Goal: Task Accomplishment & Management: Use online tool/utility

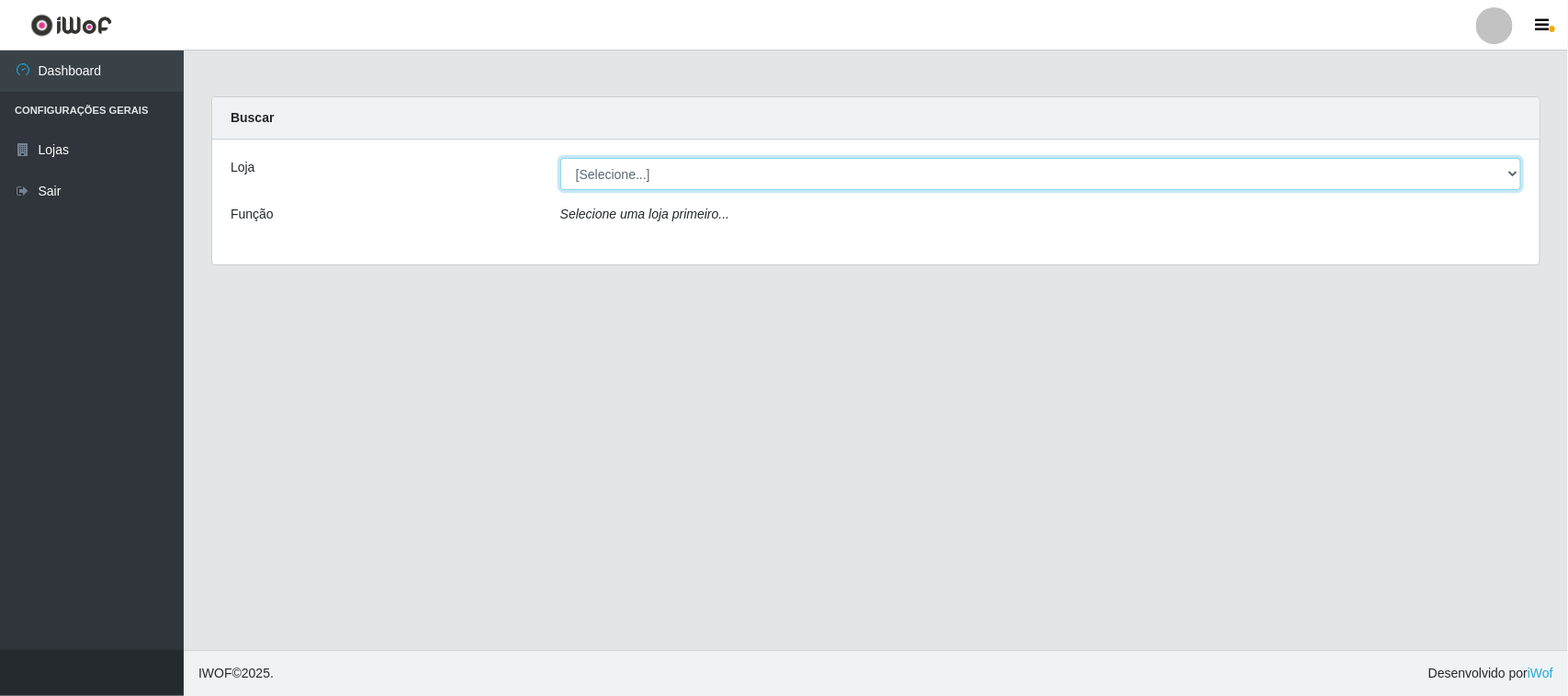
click at [1293, 179] on select "[Selecione...] Rede Compras Supermercados - LOJA 1" at bounding box center [1041, 174] width 960 height 32
select select "158"
click at [561, 158] on select "[Selecione...] Rede Compras Supermercados - LOJA 1" at bounding box center [1041, 174] width 960 height 32
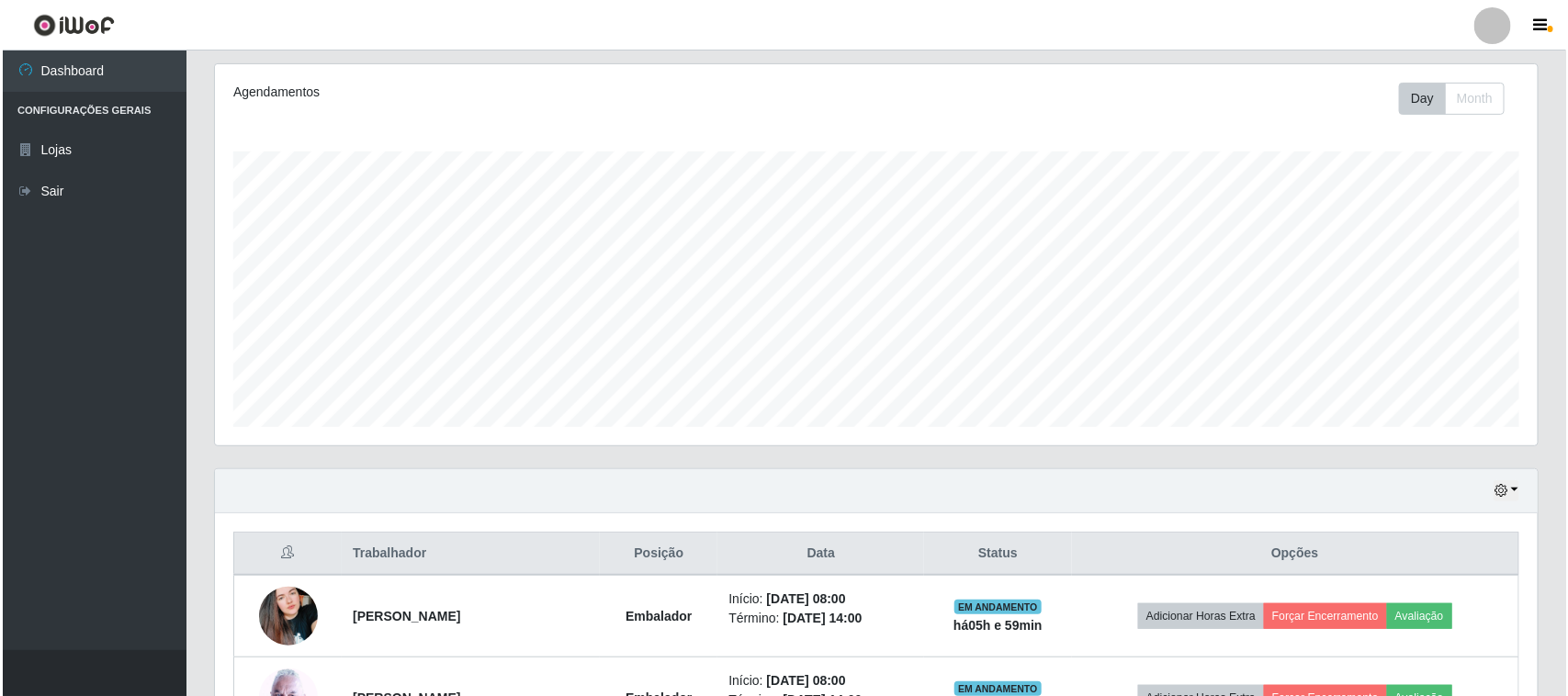
scroll to position [459, 0]
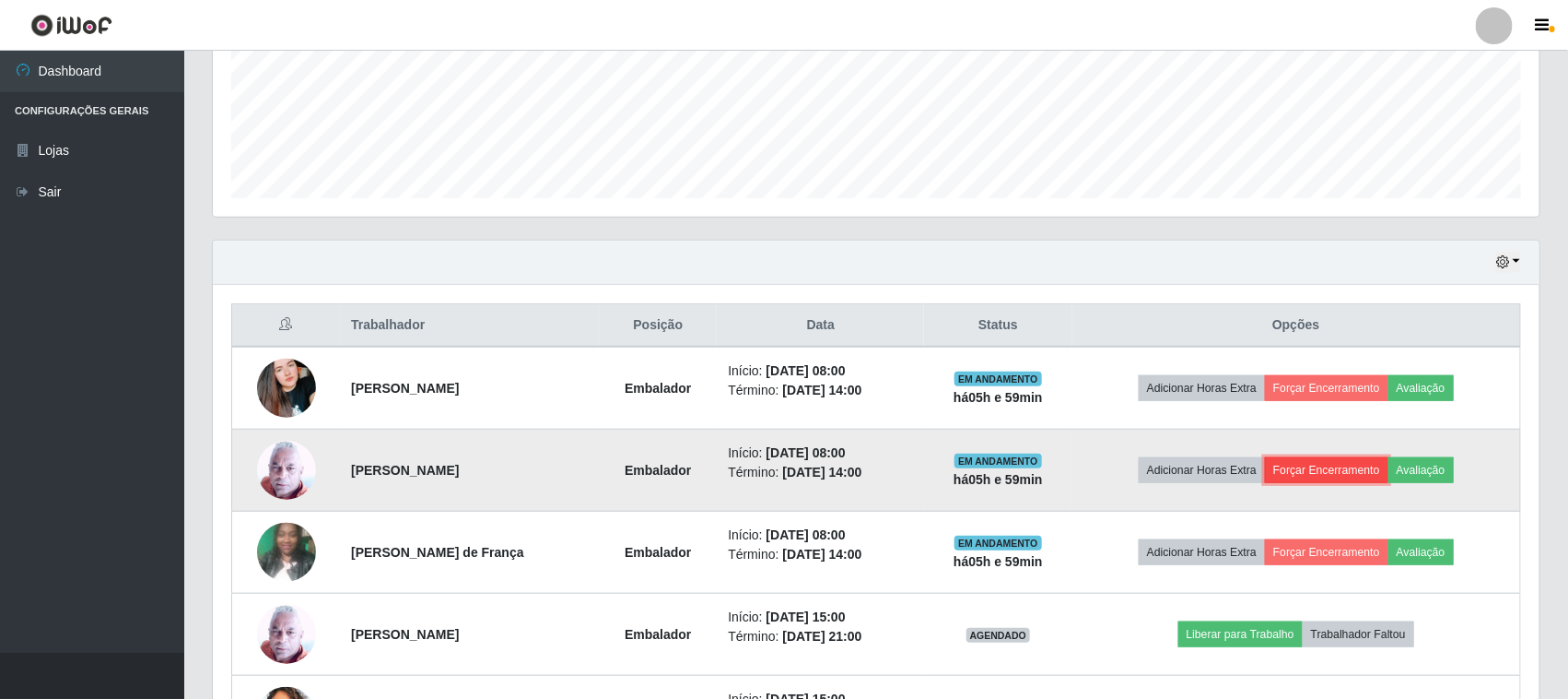
click at [1313, 467] on button "Forçar Encerramento" at bounding box center [1326, 470] width 123 height 25
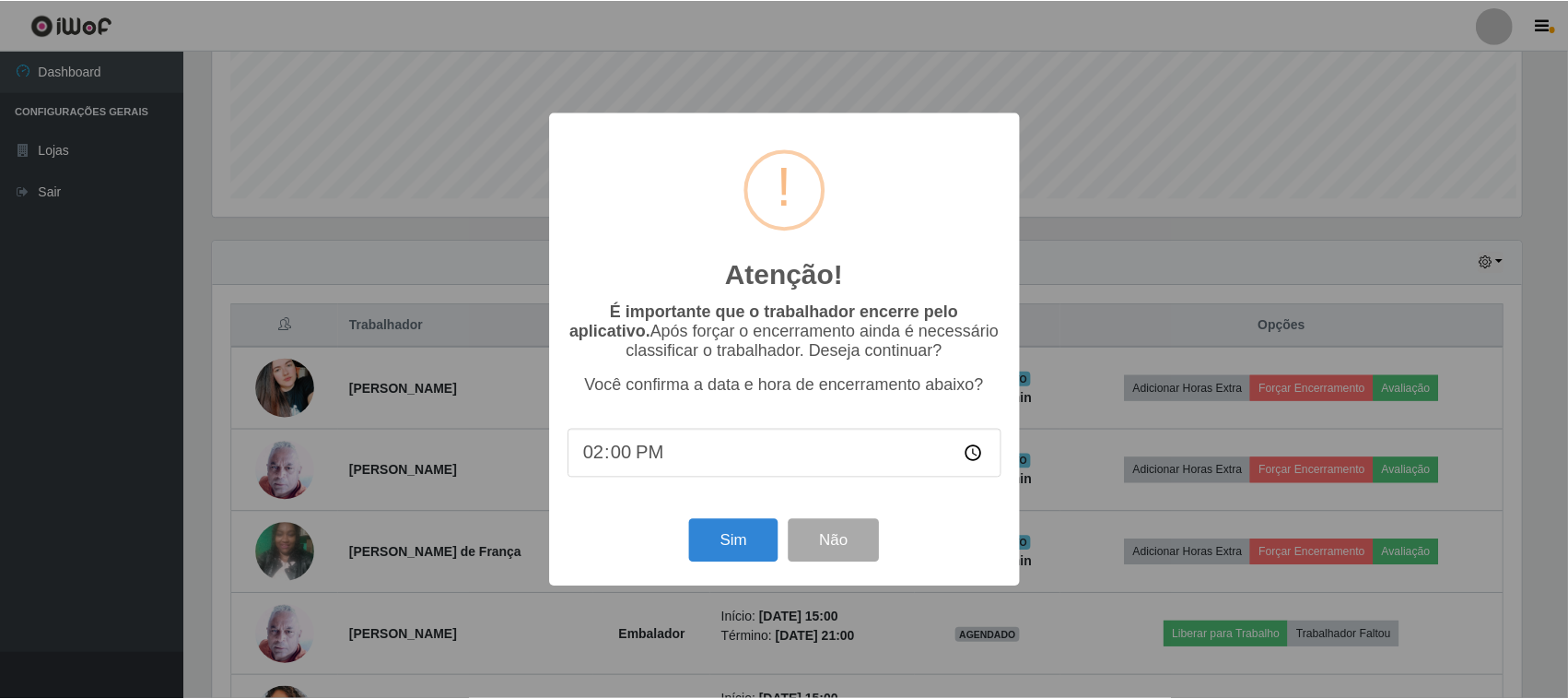
scroll to position [383, 1314]
click at [742, 549] on button "Sim" at bounding box center [735, 540] width 89 height 43
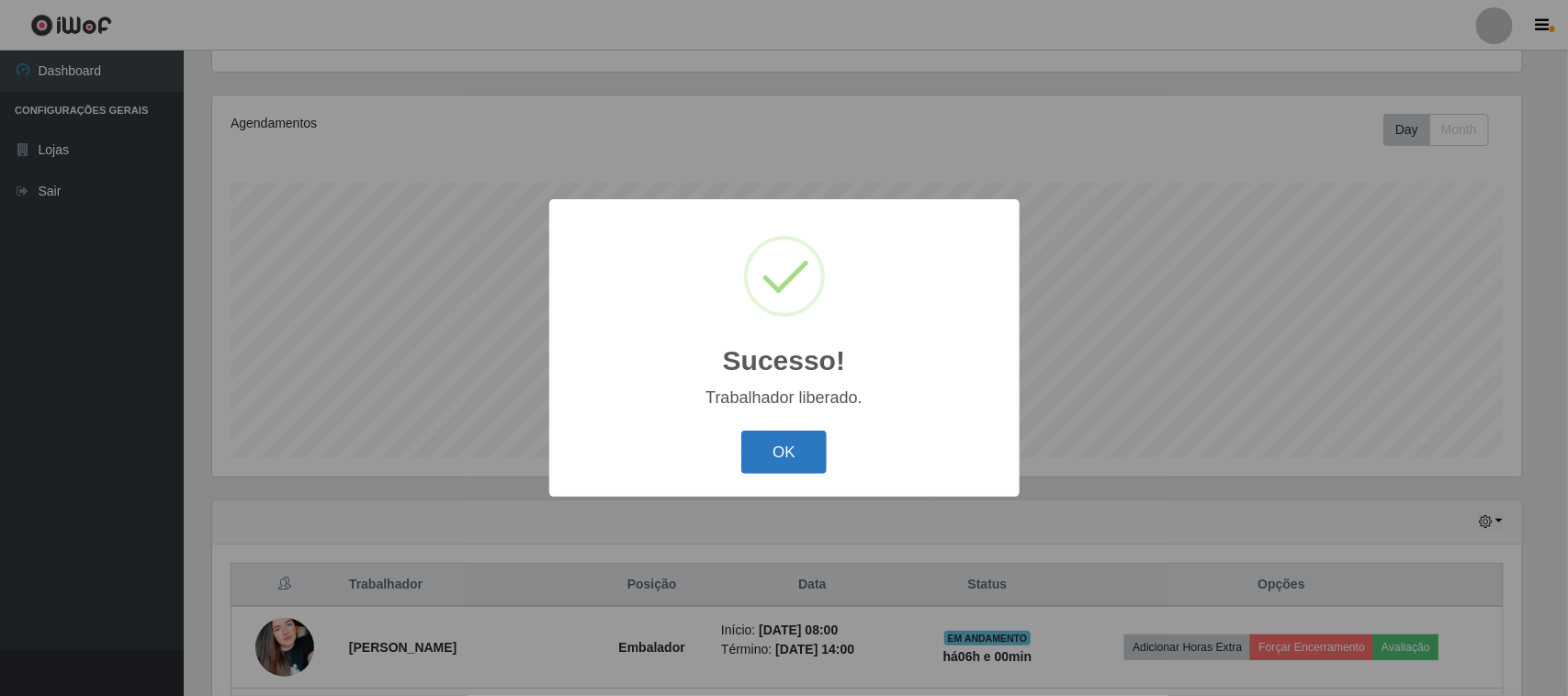
click at [792, 445] on button "OK" at bounding box center [784, 452] width 85 height 43
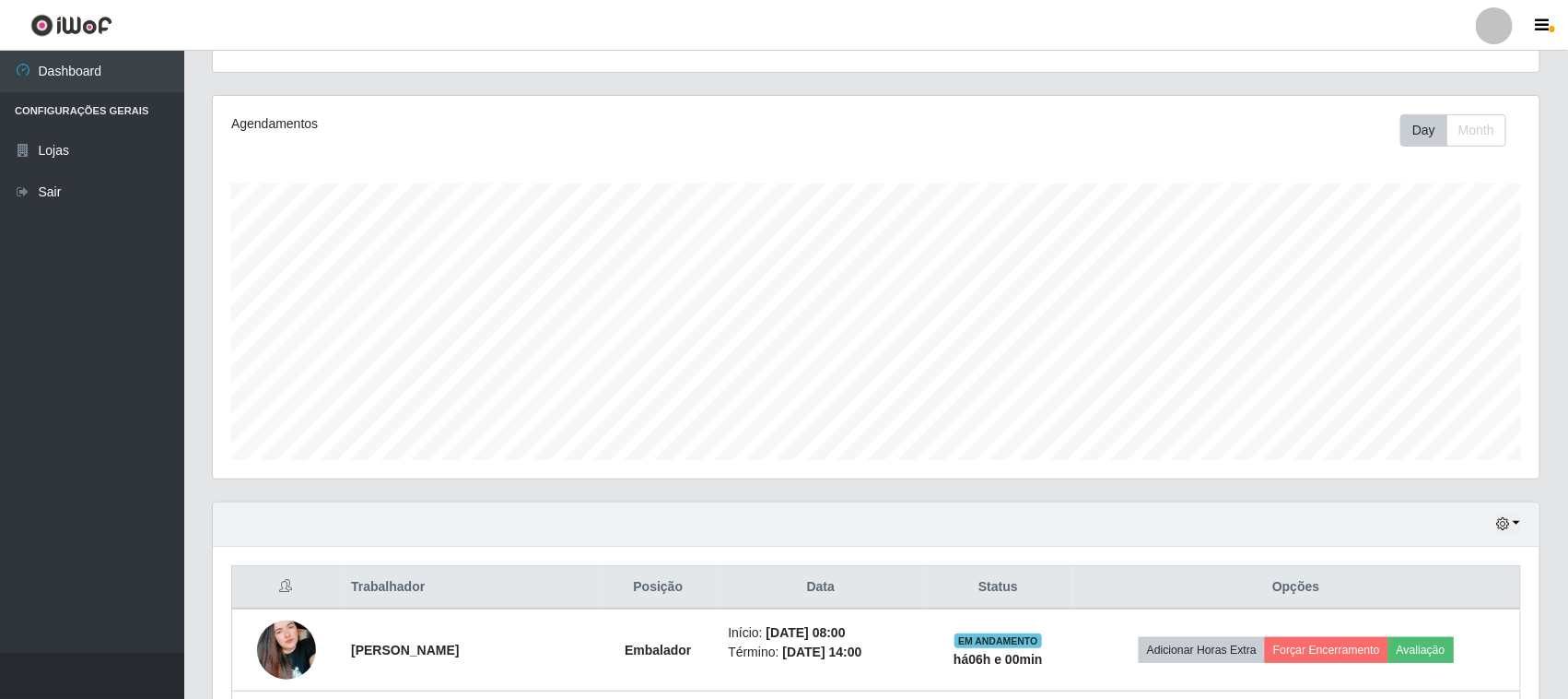
scroll to position [429, 0]
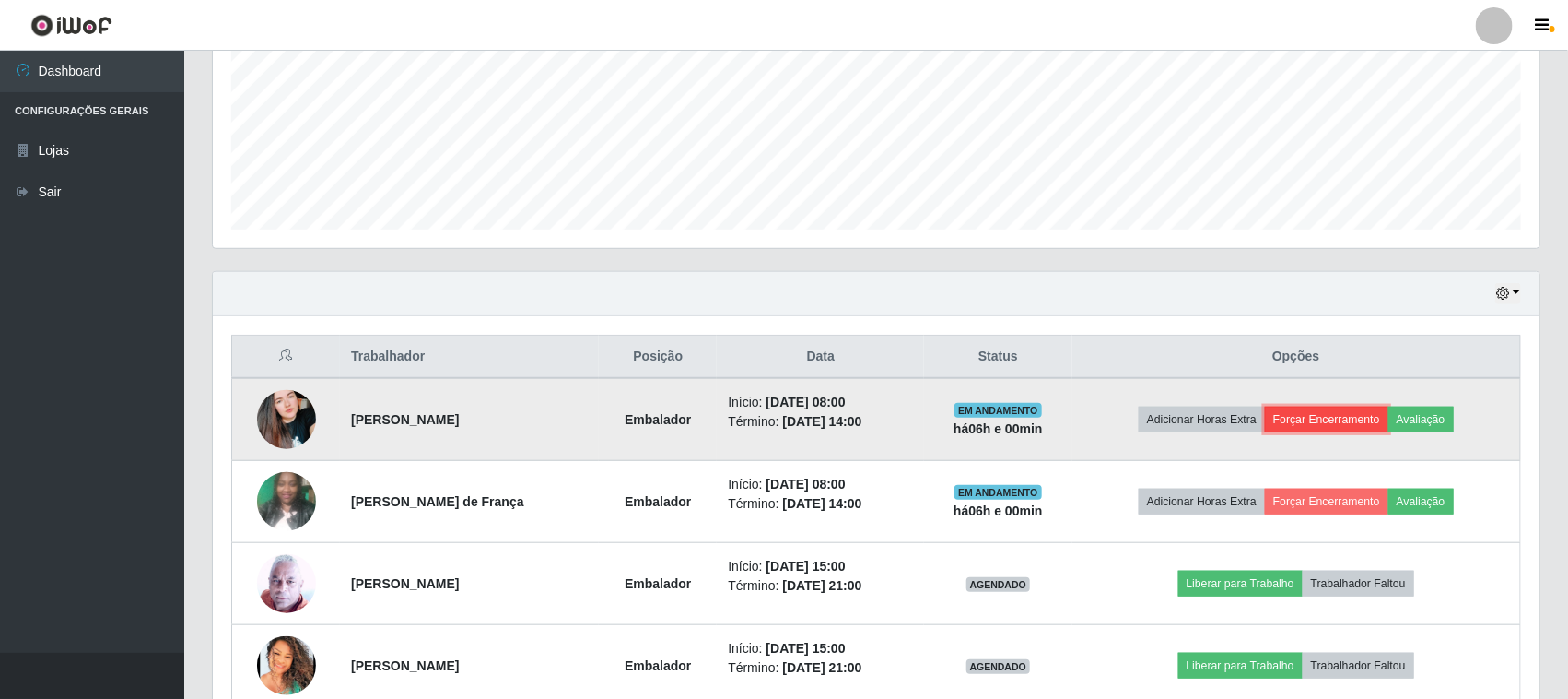
click at [1359, 412] on button "Forçar Encerramento" at bounding box center [1326, 419] width 123 height 25
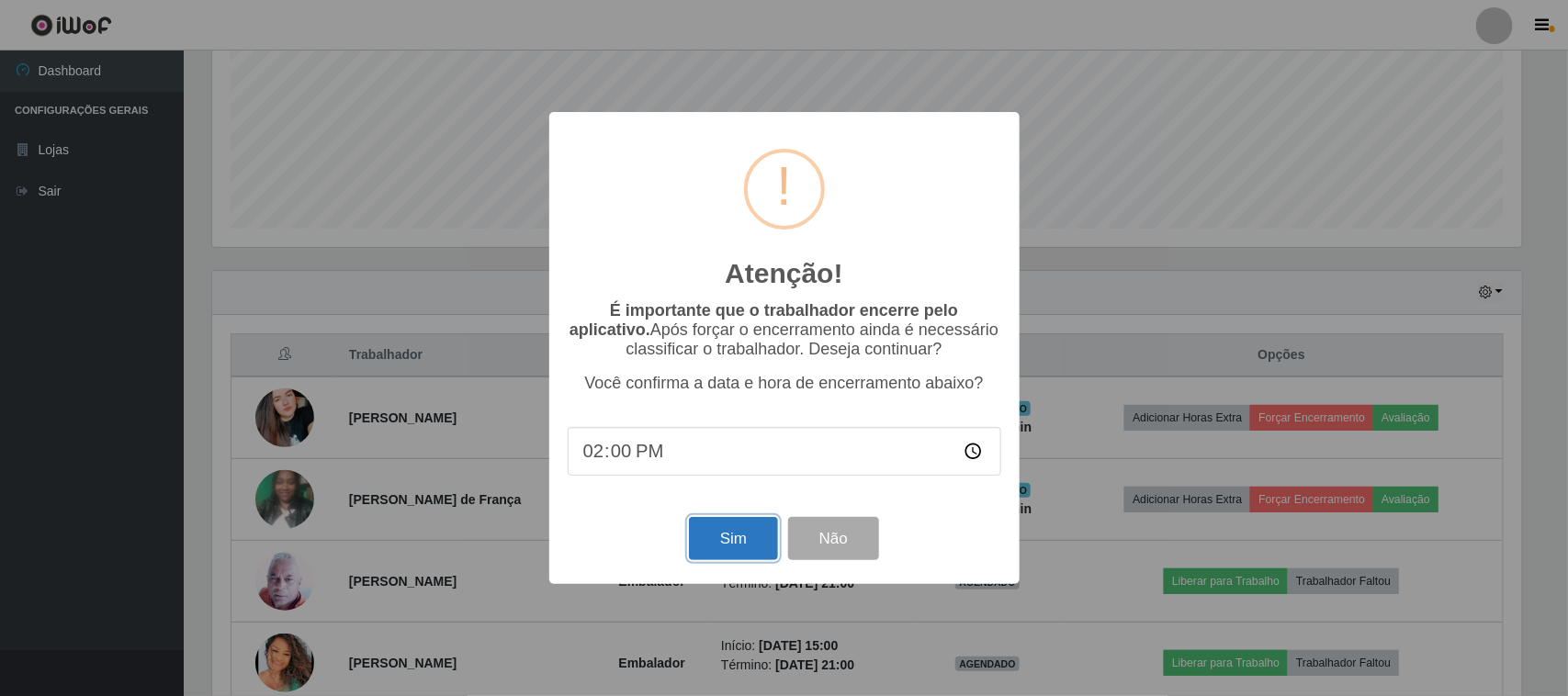
click at [744, 530] on button "Sim" at bounding box center [733, 538] width 89 height 43
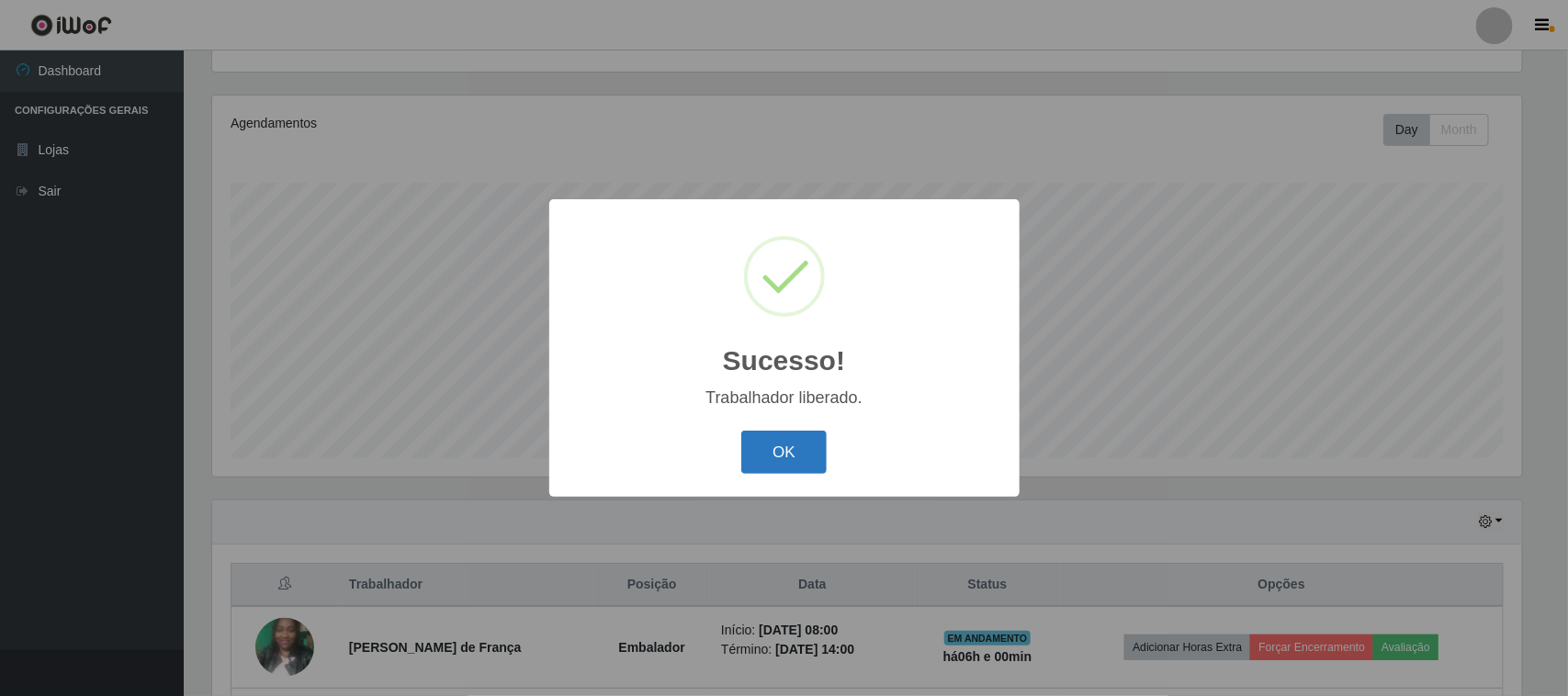
click at [778, 450] on button "OK" at bounding box center [784, 452] width 85 height 43
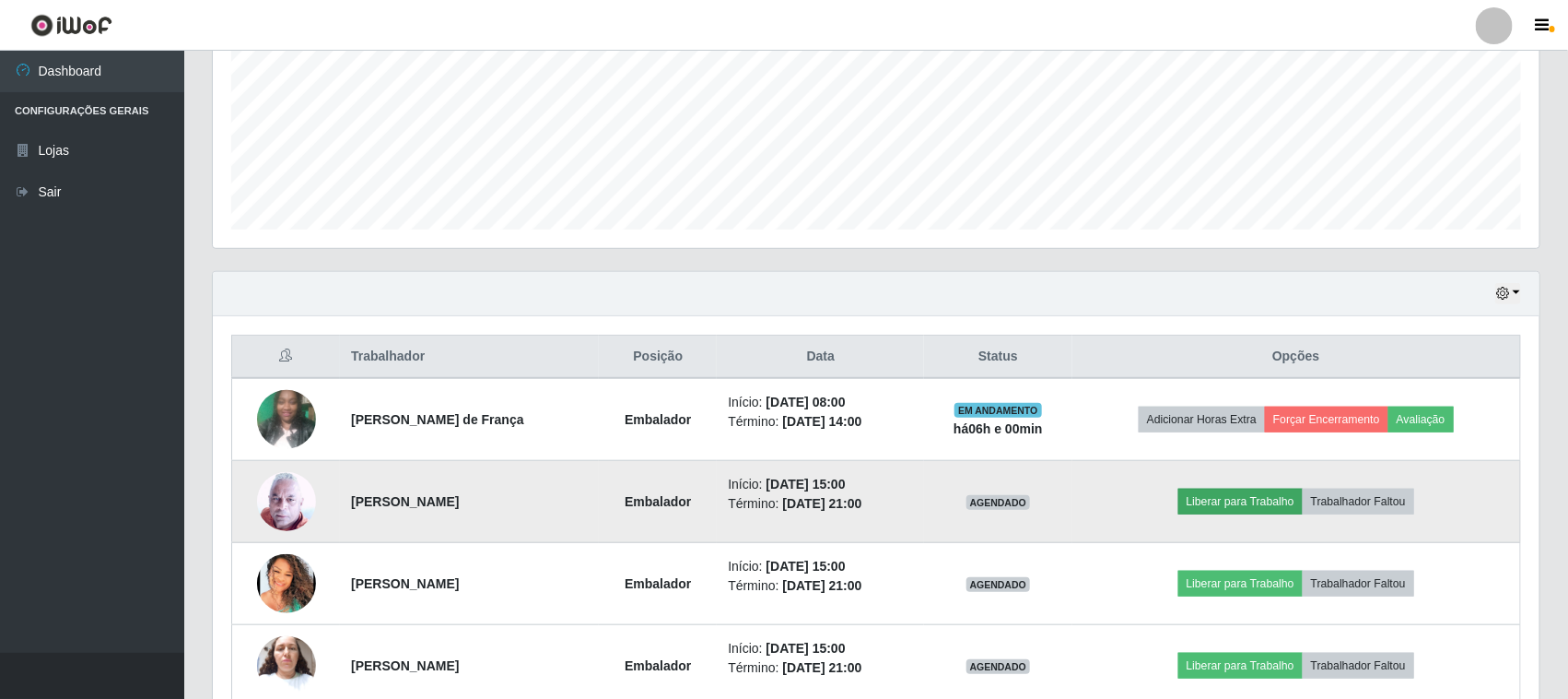
scroll to position [527, 0]
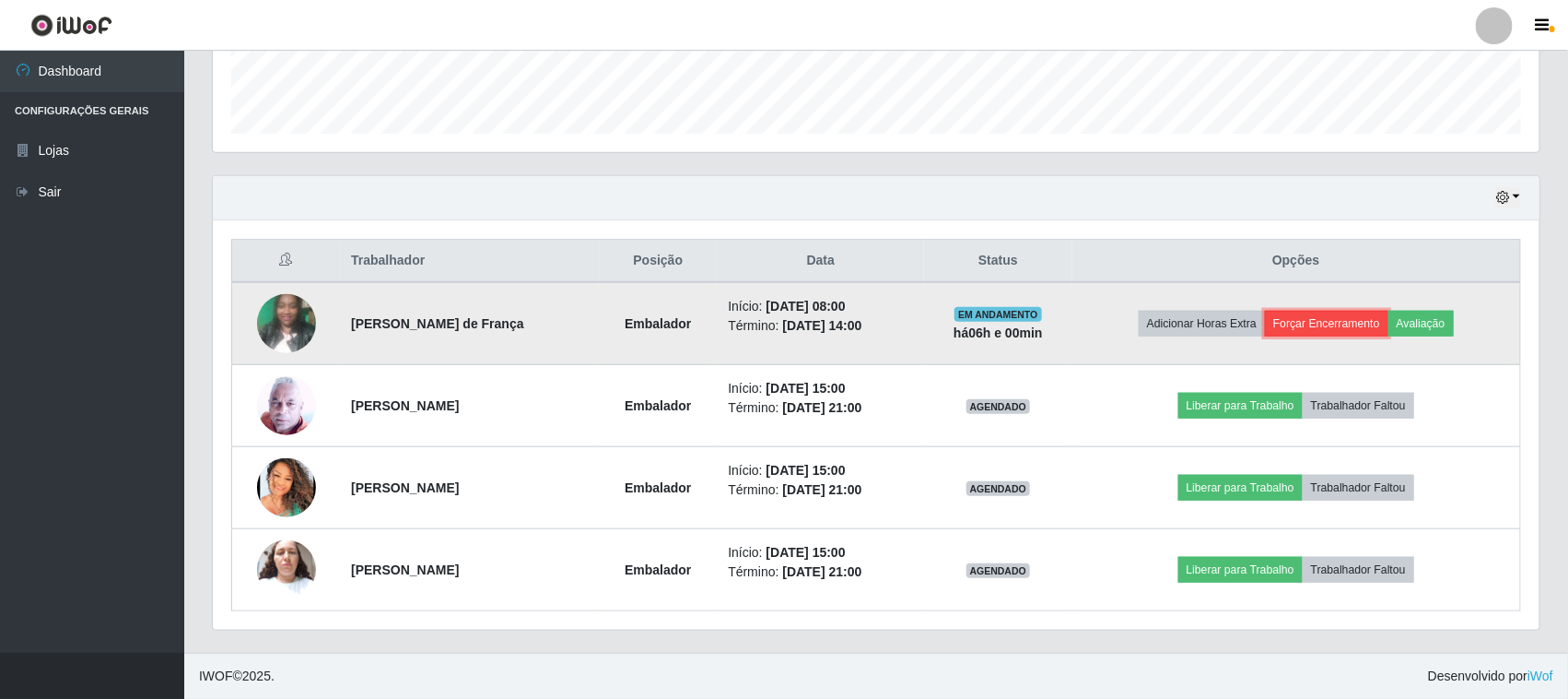
click at [1330, 311] on button "Forçar Encerramento" at bounding box center [1326, 323] width 123 height 25
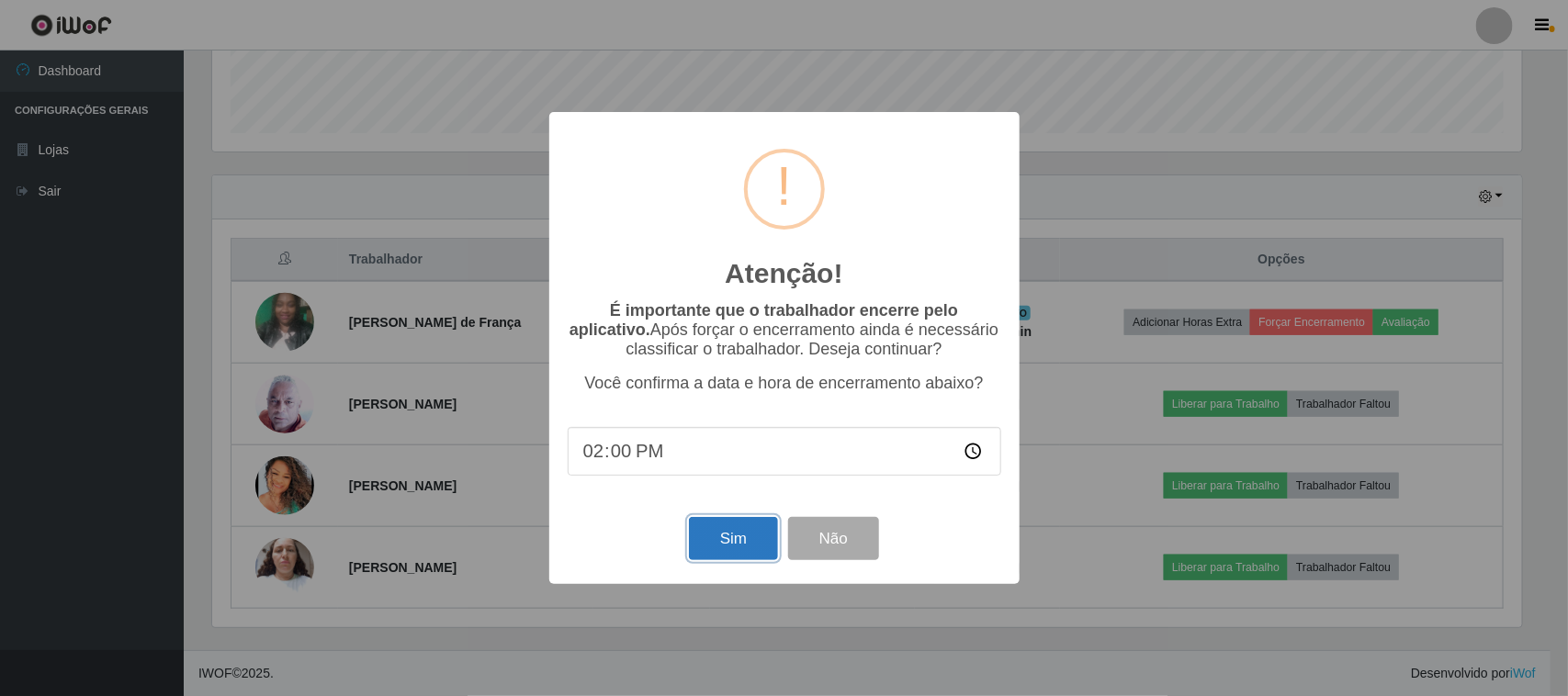
click at [740, 528] on button "Sim" at bounding box center [733, 538] width 89 height 43
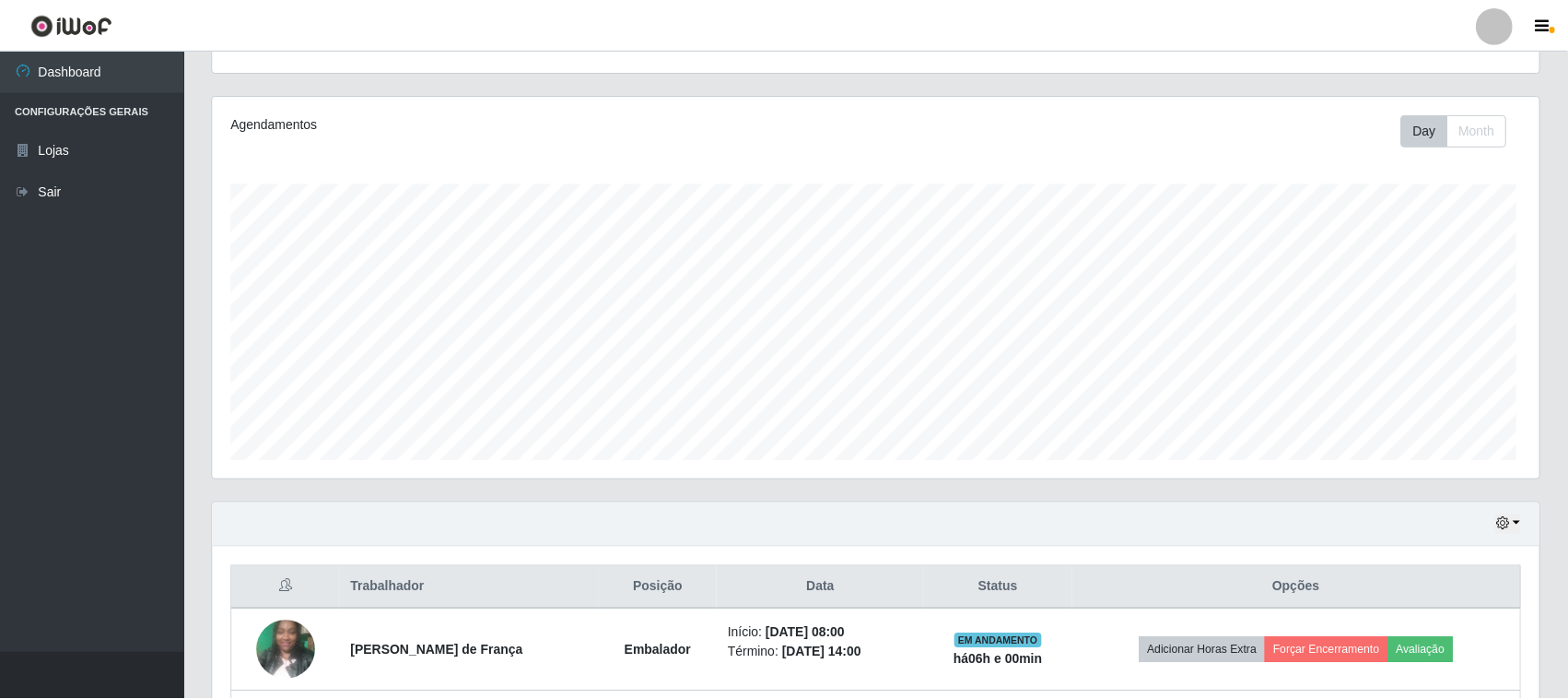
scroll to position [0, 0]
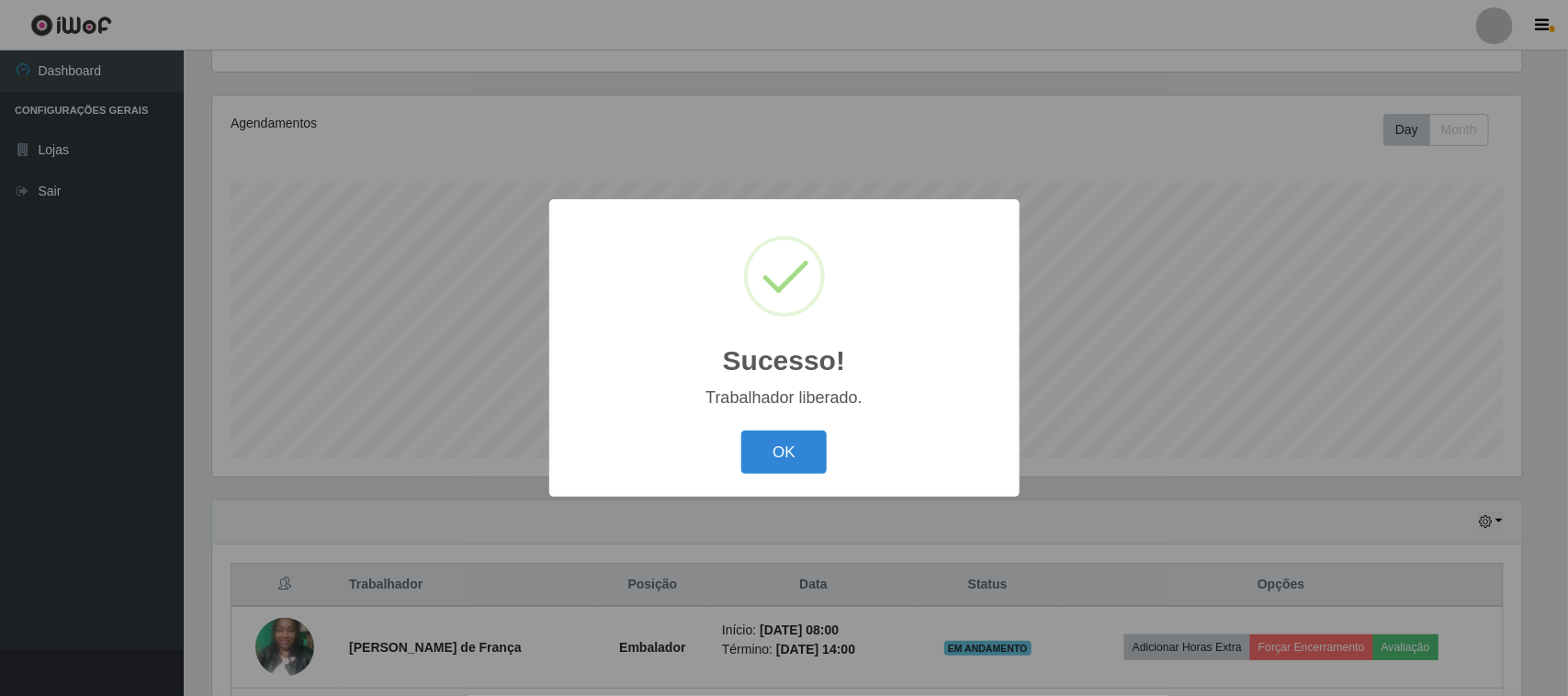
click at [763, 483] on div "Sucesso! × Trabalhador liberado. OK Cancel" at bounding box center [784, 348] width 470 height 297
click at [776, 461] on button "OK" at bounding box center [784, 452] width 85 height 43
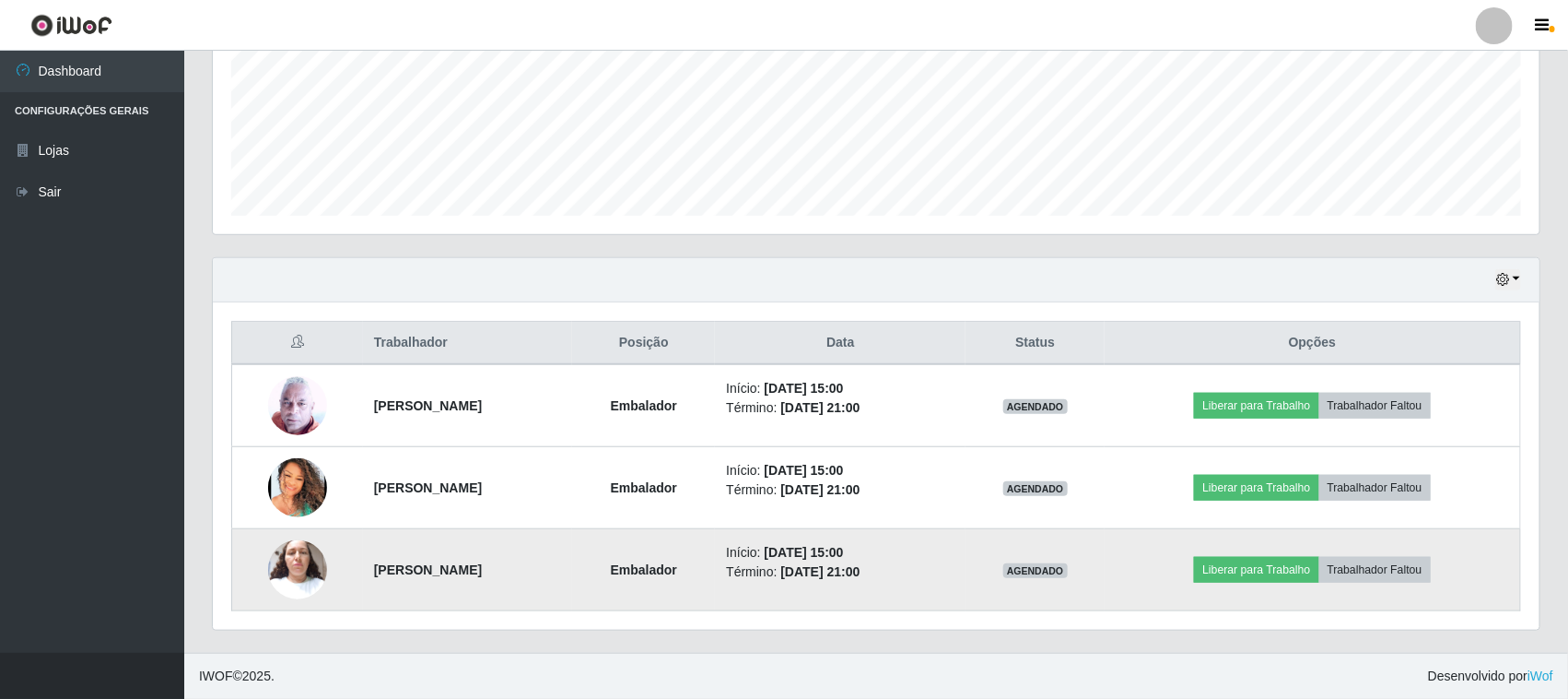
click at [279, 581] on img at bounding box center [298, 568] width 59 height 78
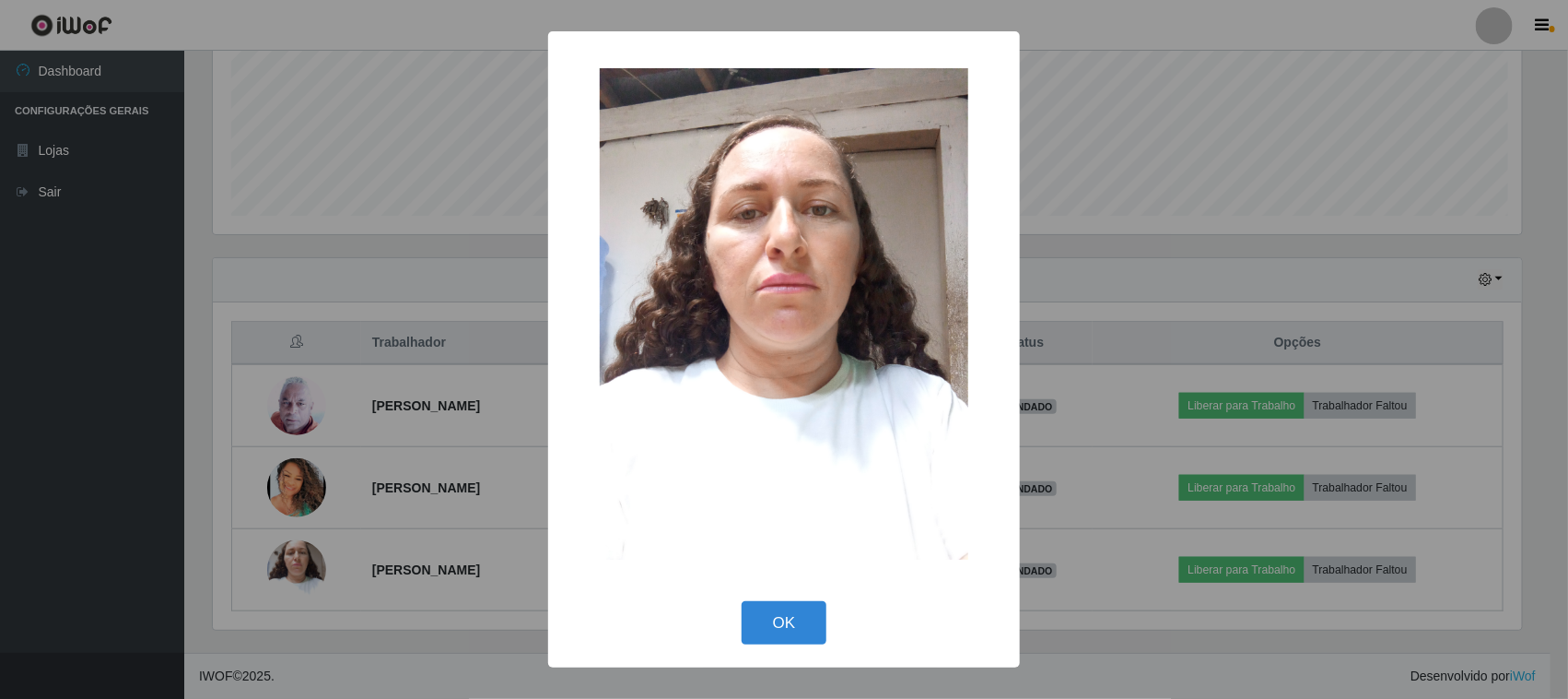
scroll to position [383, 1314]
click at [799, 612] on button "OK" at bounding box center [786, 623] width 85 height 43
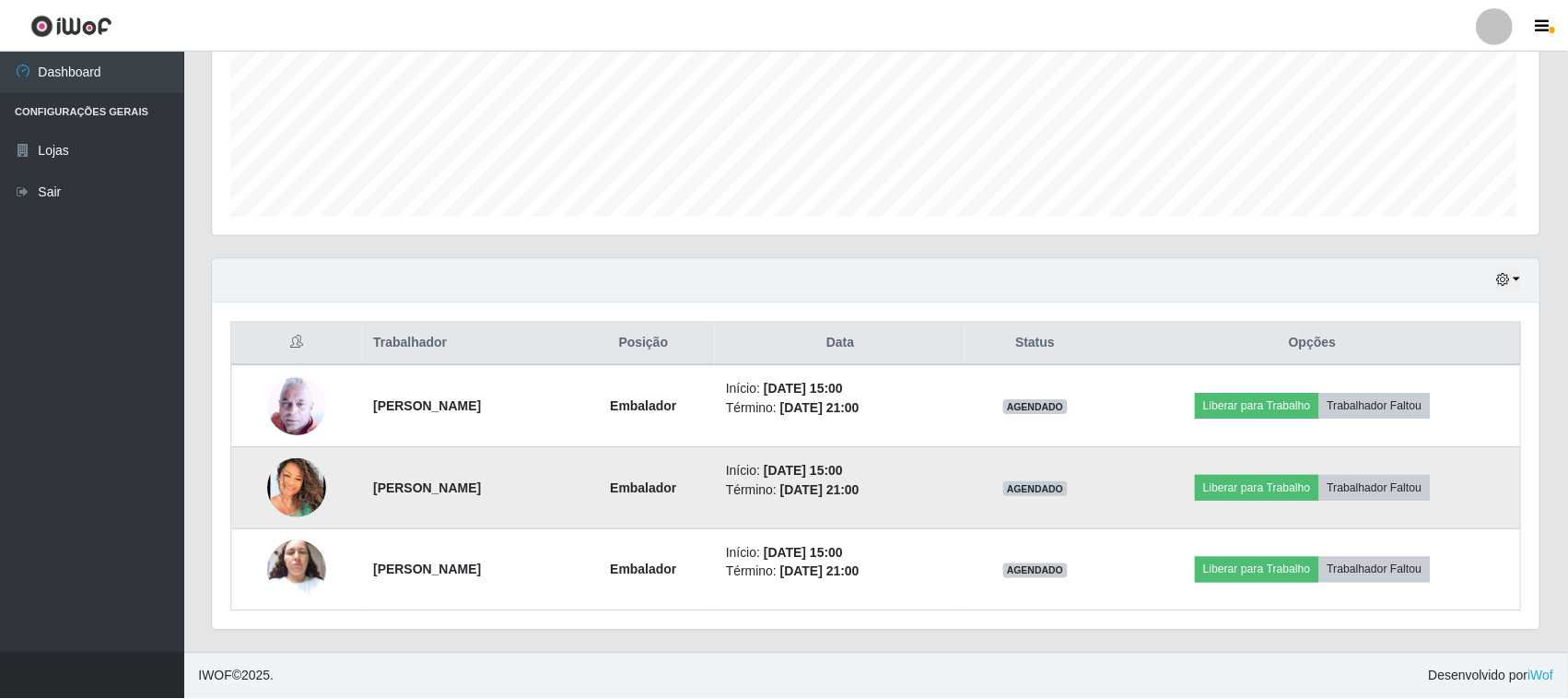
scroll to position [383, 1327]
click at [270, 472] on img at bounding box center [298, 488] width 59 height 59
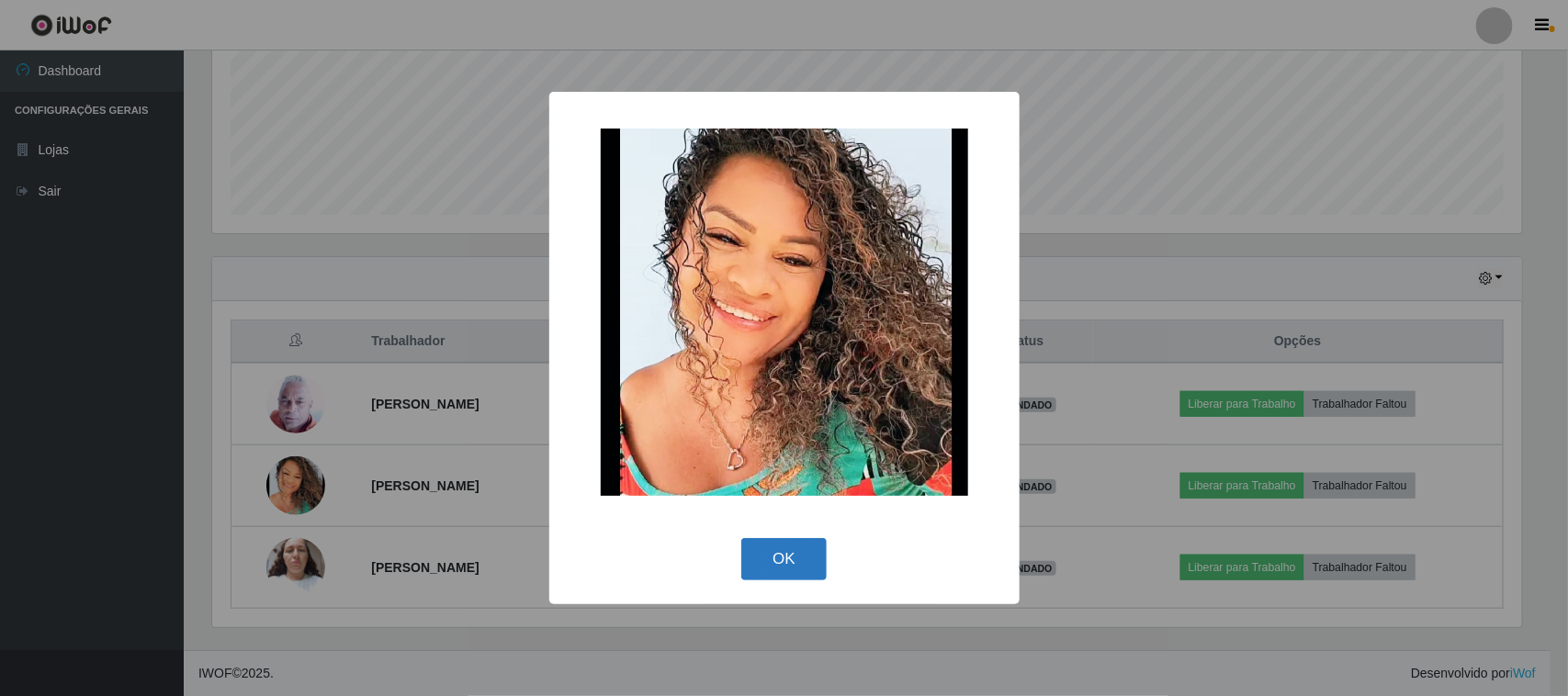
click at [791, 552] on button "OK" at bounding box center [784, 559] width 85 height 43
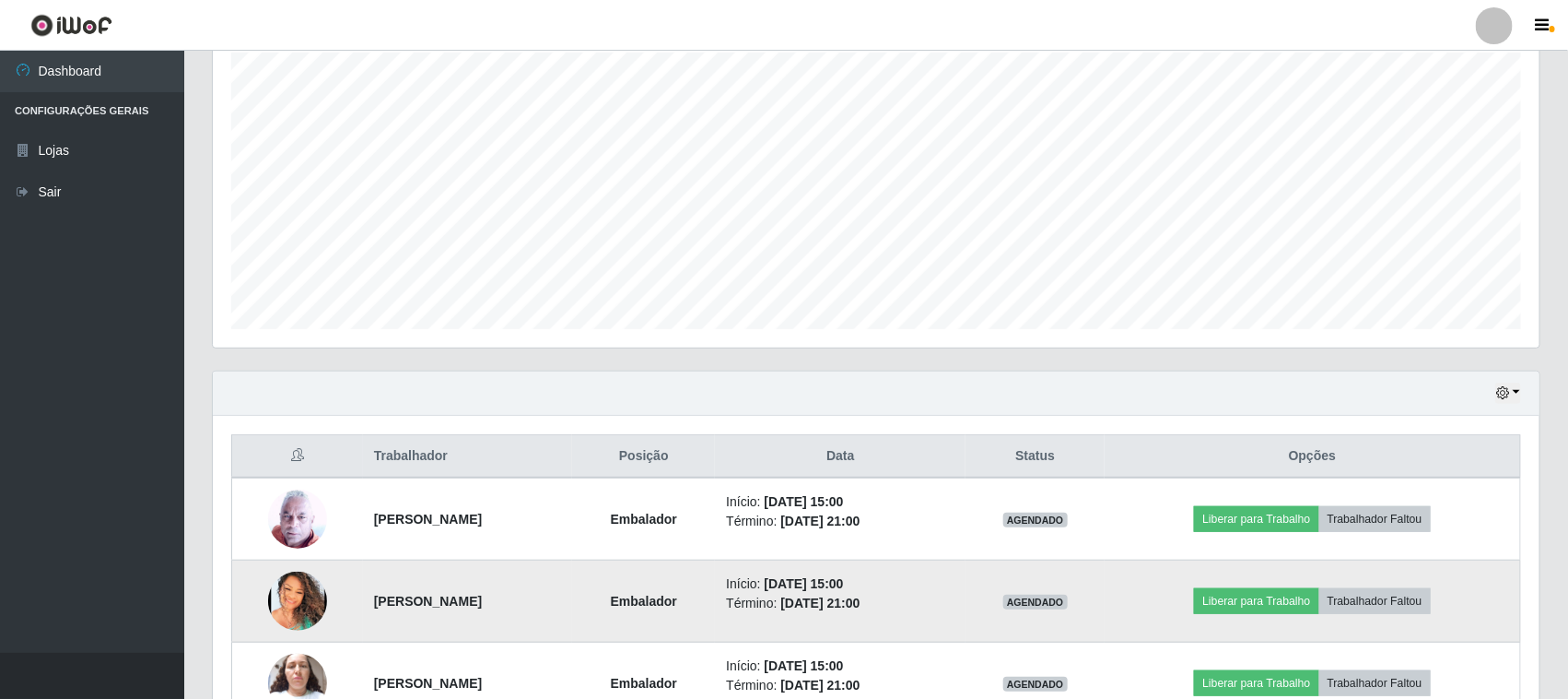
scroll to position [445, 0]
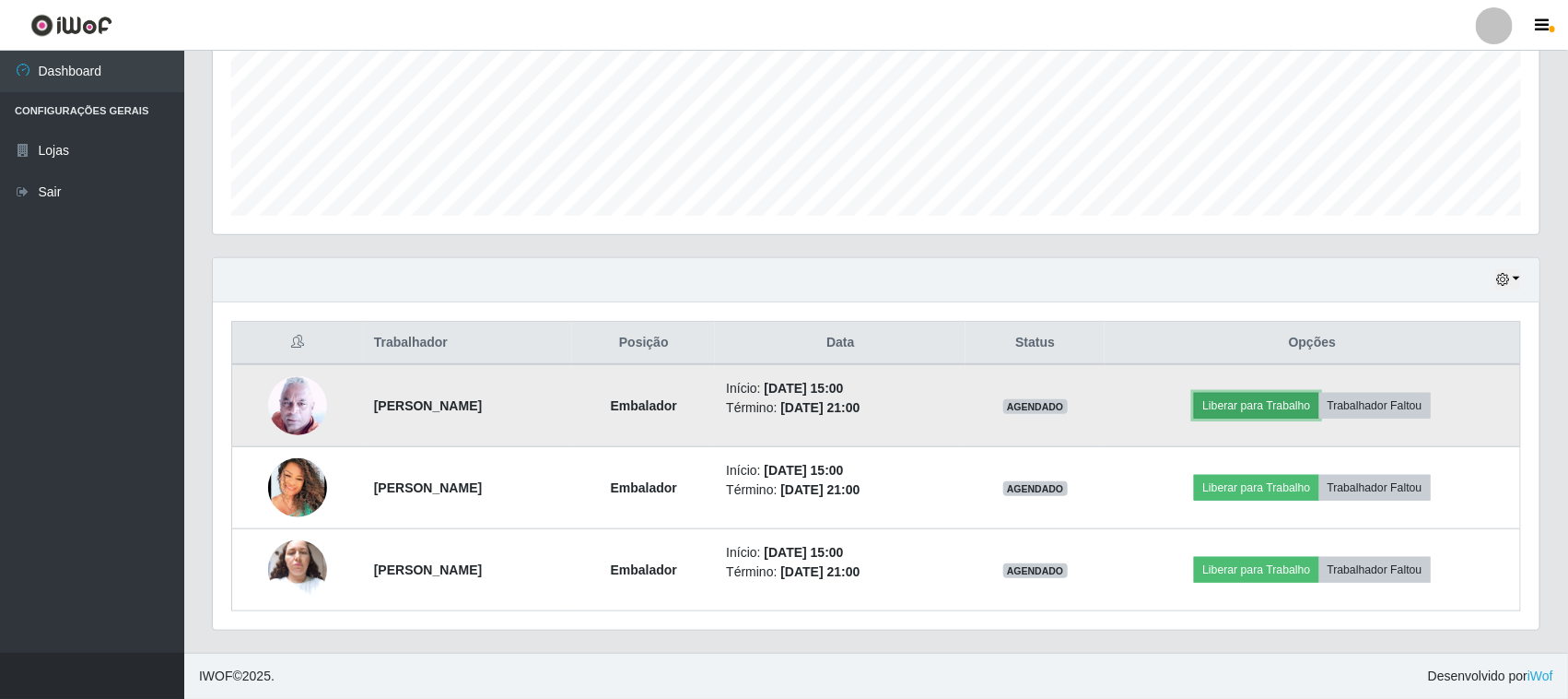
click at [1277, 402] on button "Liberar para Trabalho" at bounding box center [1256, 405] width 124 height 25
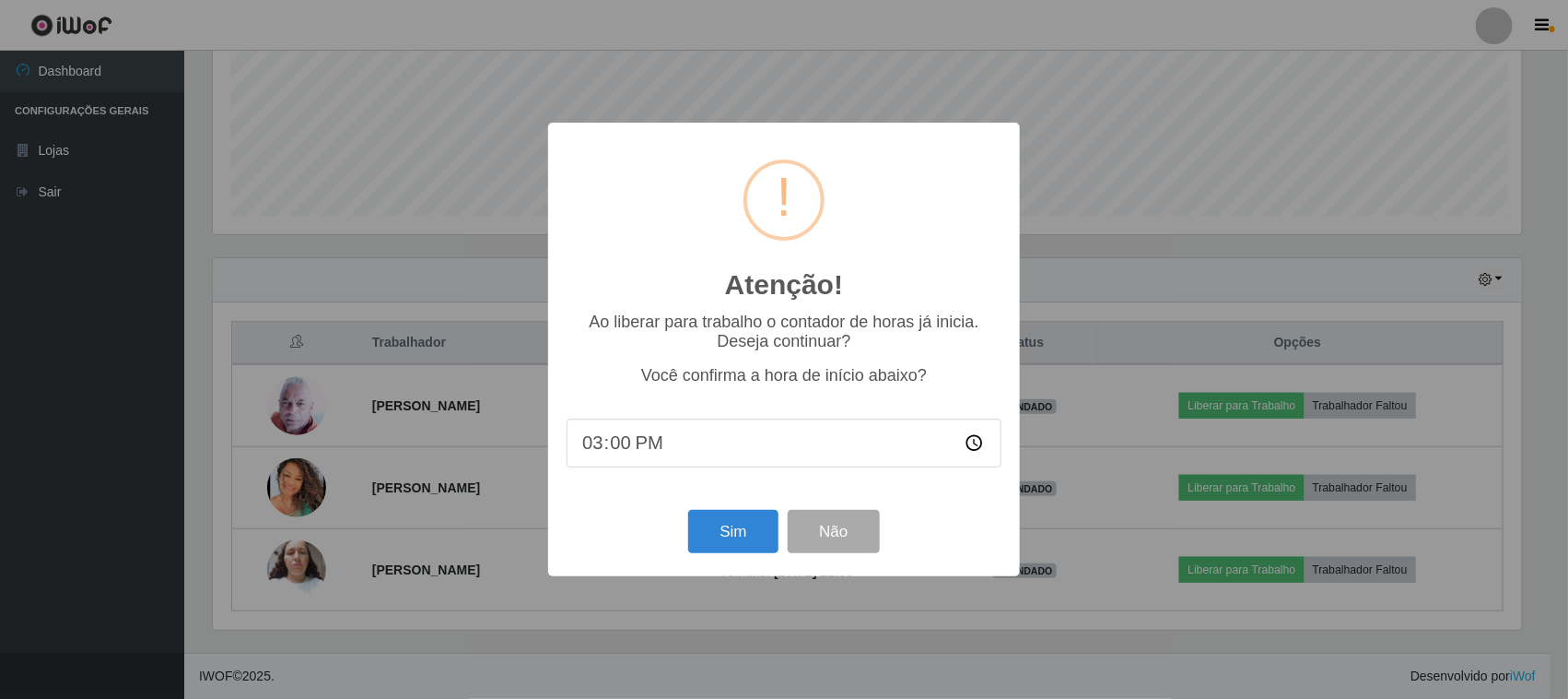
scroll to position [383, 1314]
click at [745, 535] on button "Sim" at bounding box center [735, 532] width 89 height 43
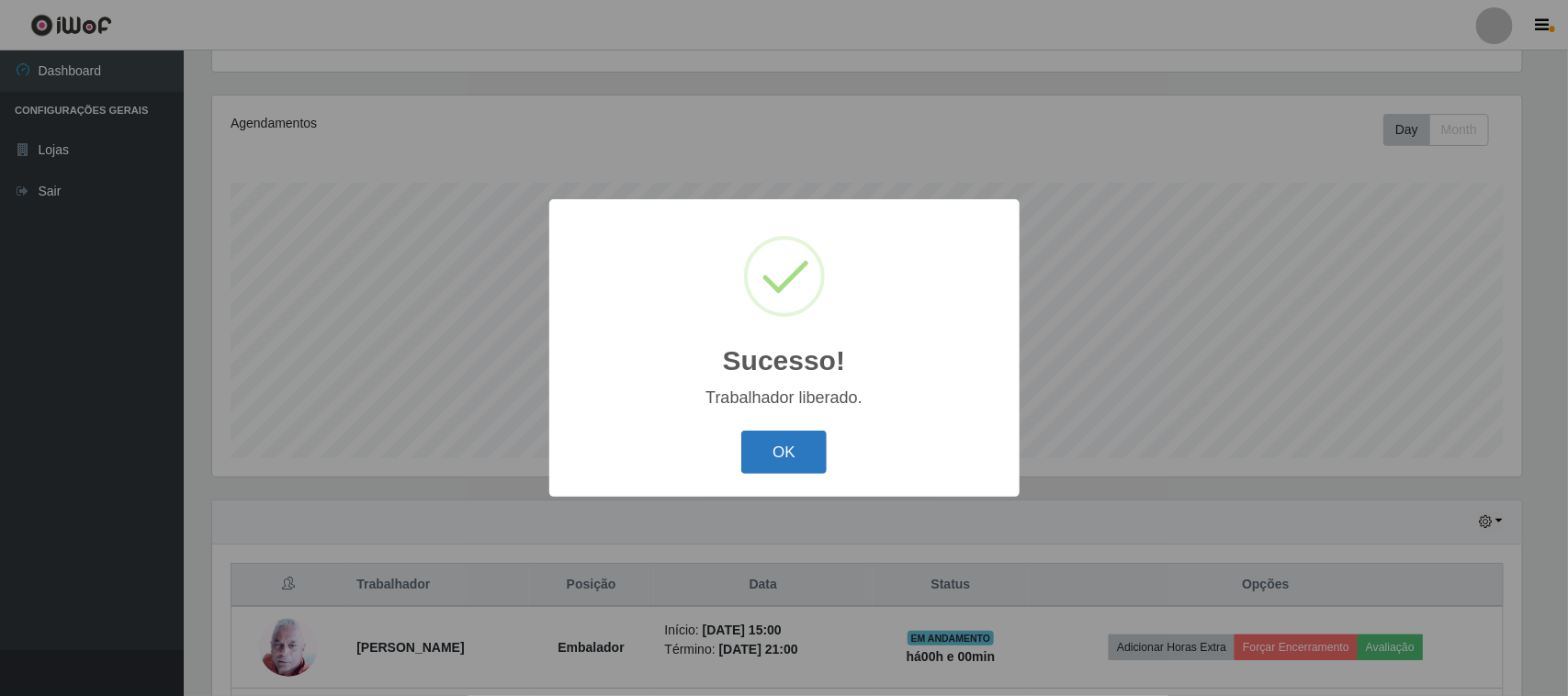
click at [790, 457] on button "OK" at bounding box center [784, 452] width 85 height 43
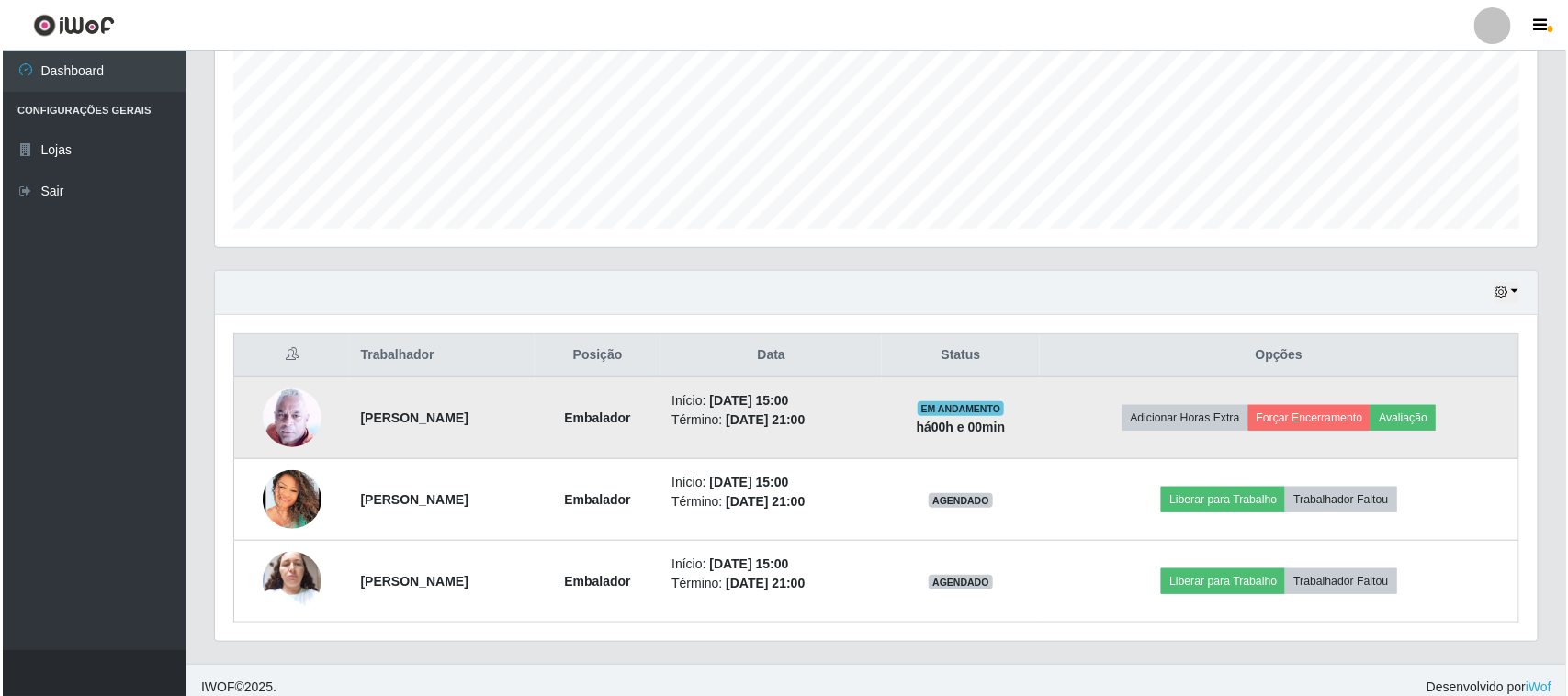
scroll to position [443, 0]
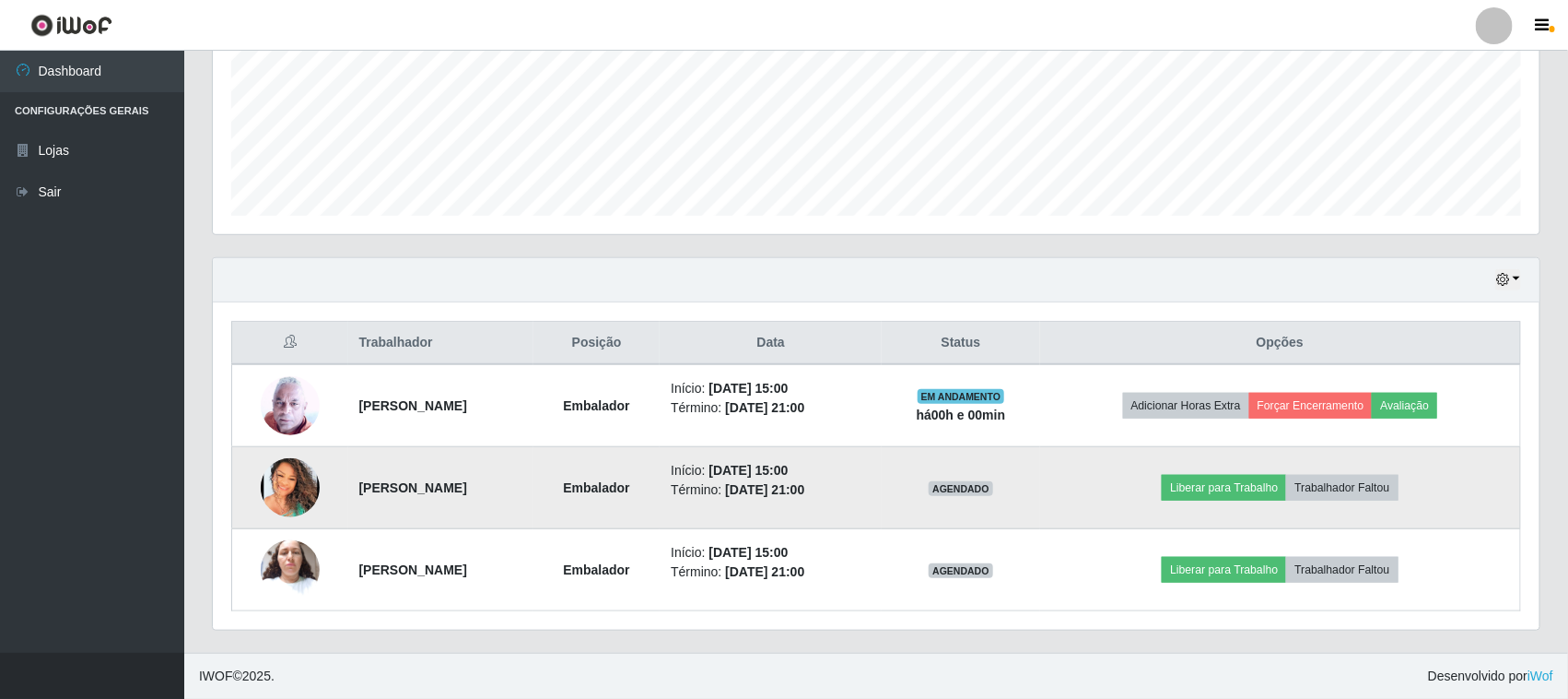
click at [273, 467] on img at bounding box center [290, 488] width 59 height 59
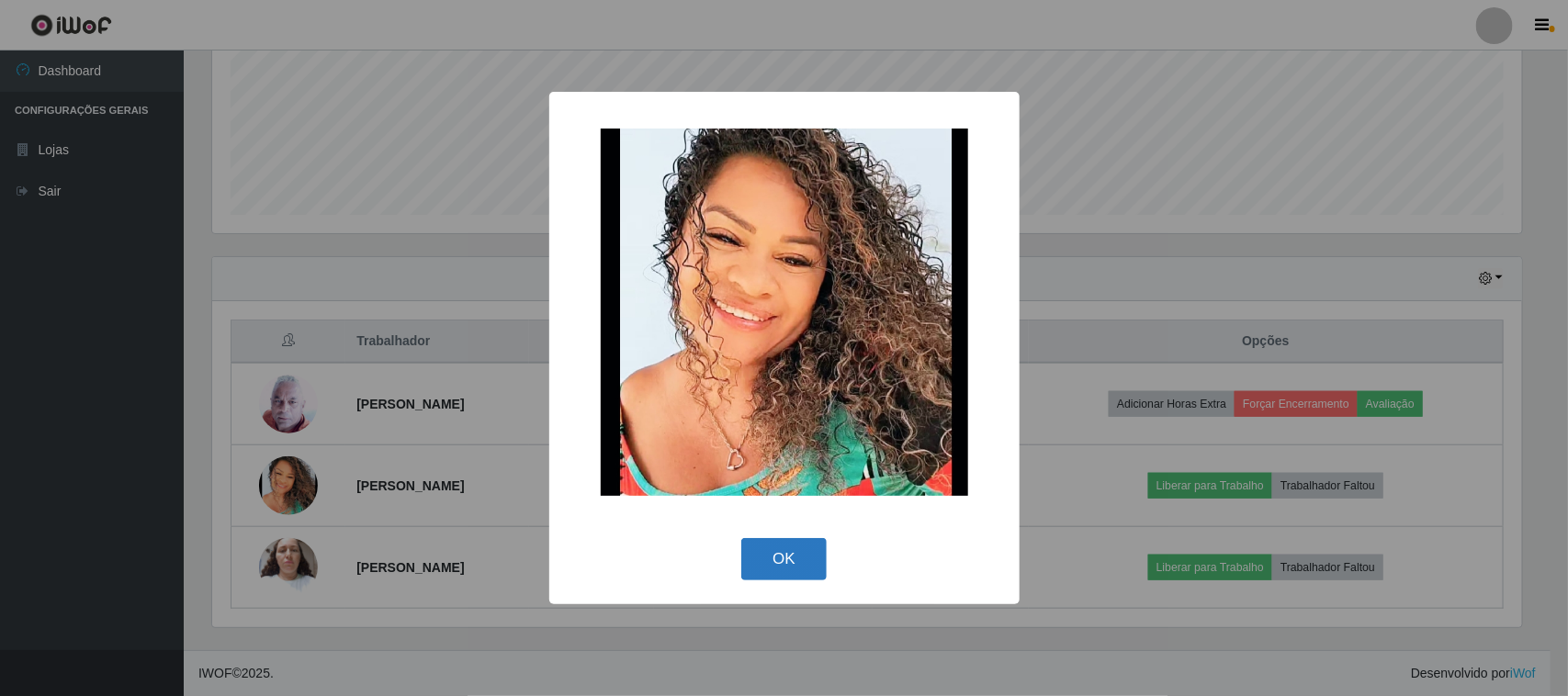
click at [815, 573] on button "OK" at bounding box center [784, 559] width 85 height 43
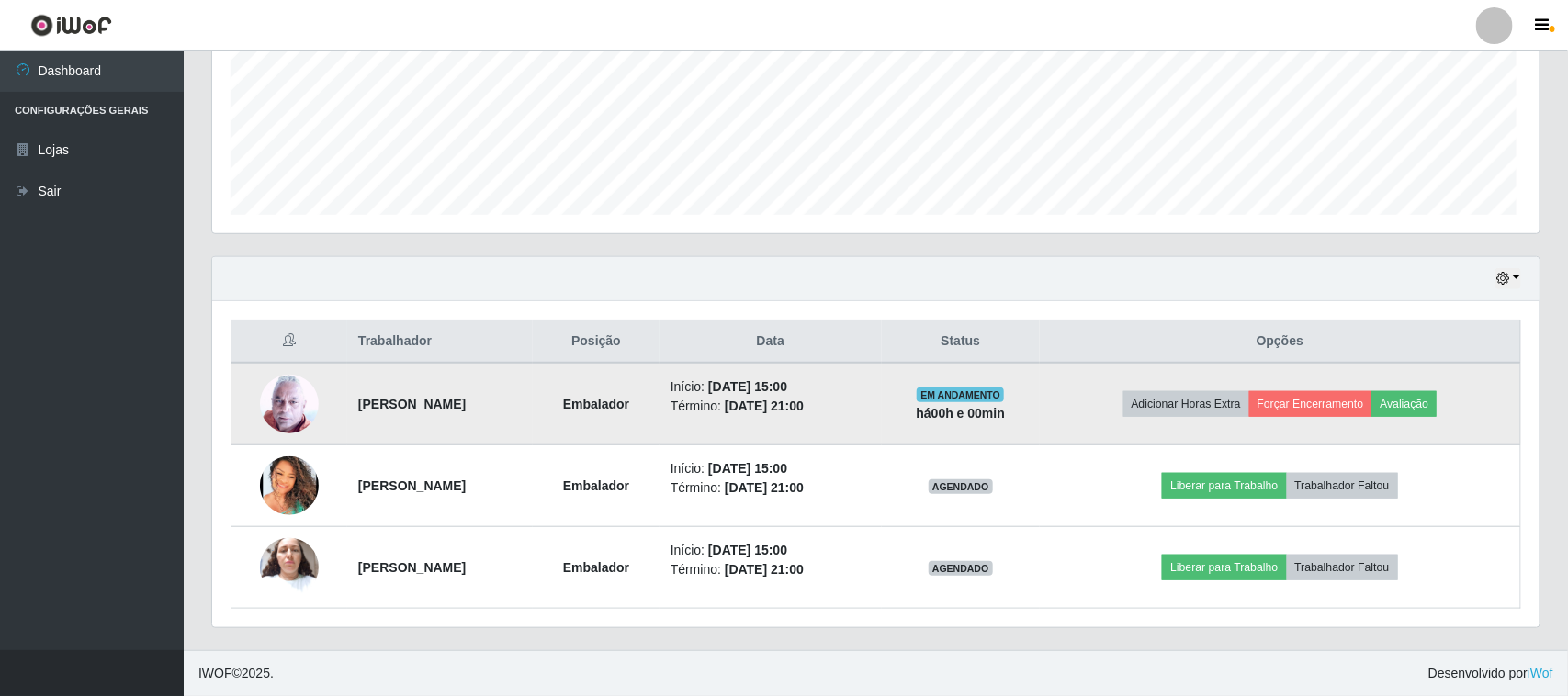
scroll to position [382, 1323]
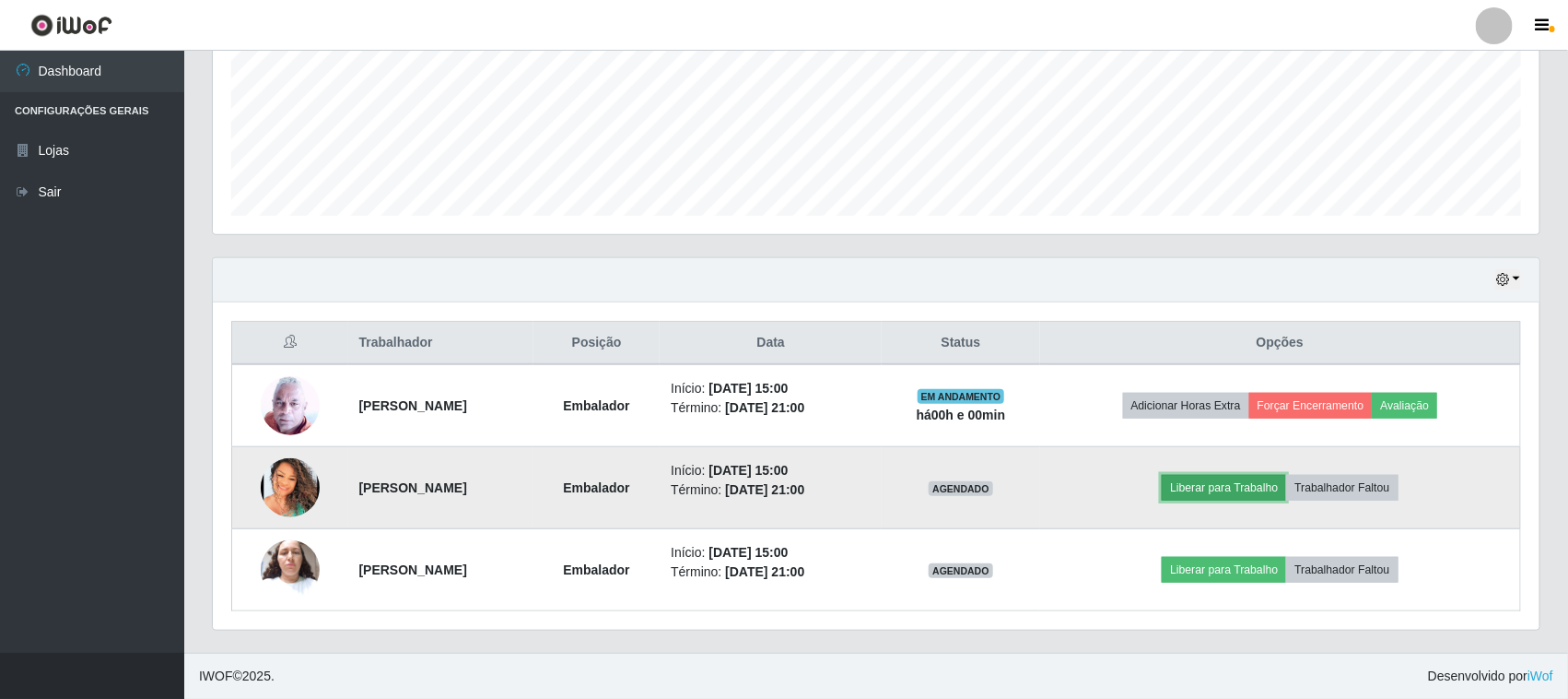
click at [1265, 481] on button "Liberar para Trabalho" at bounding box center [1223, 487] width 124 height 25
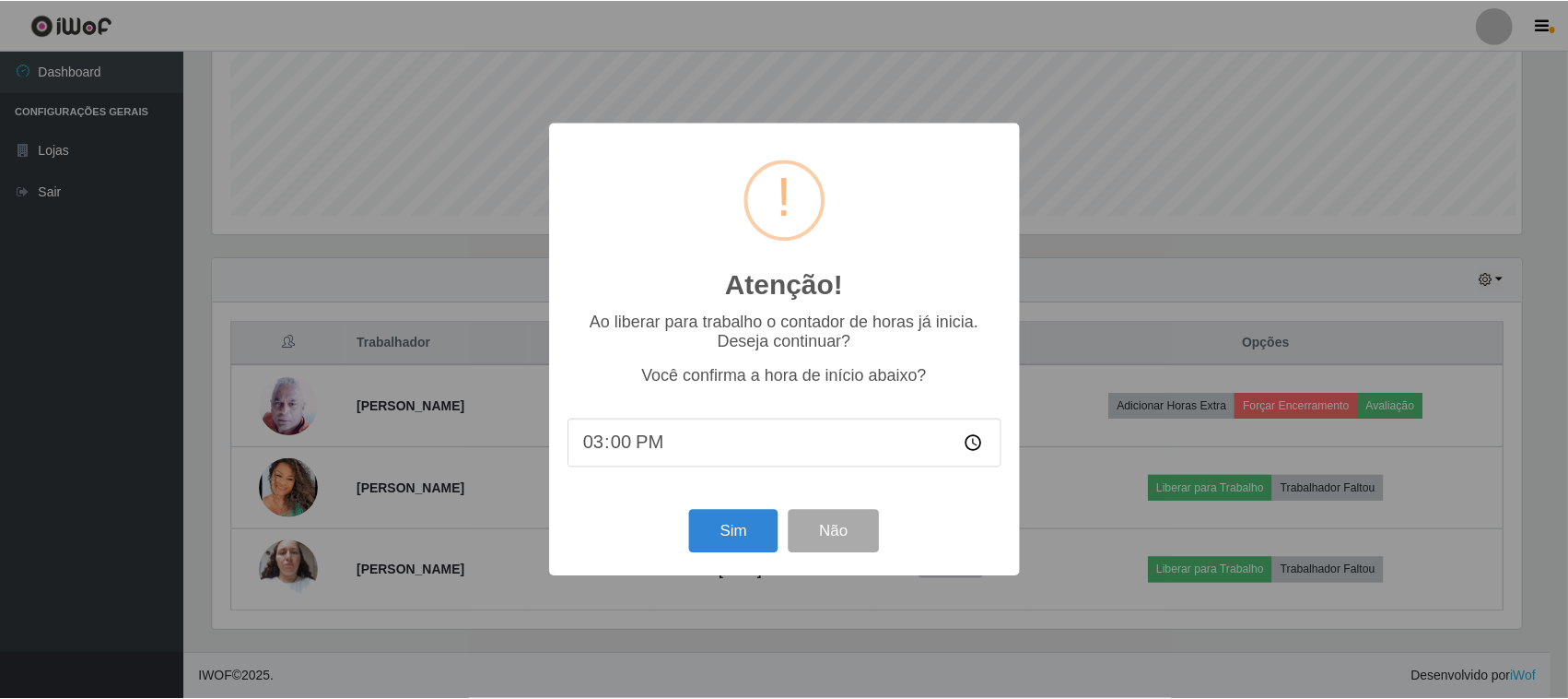
scroll to position [383, 1314]
click at [769, 544] on button "Sim" at bounding box center [735, 532] width 89 height 43
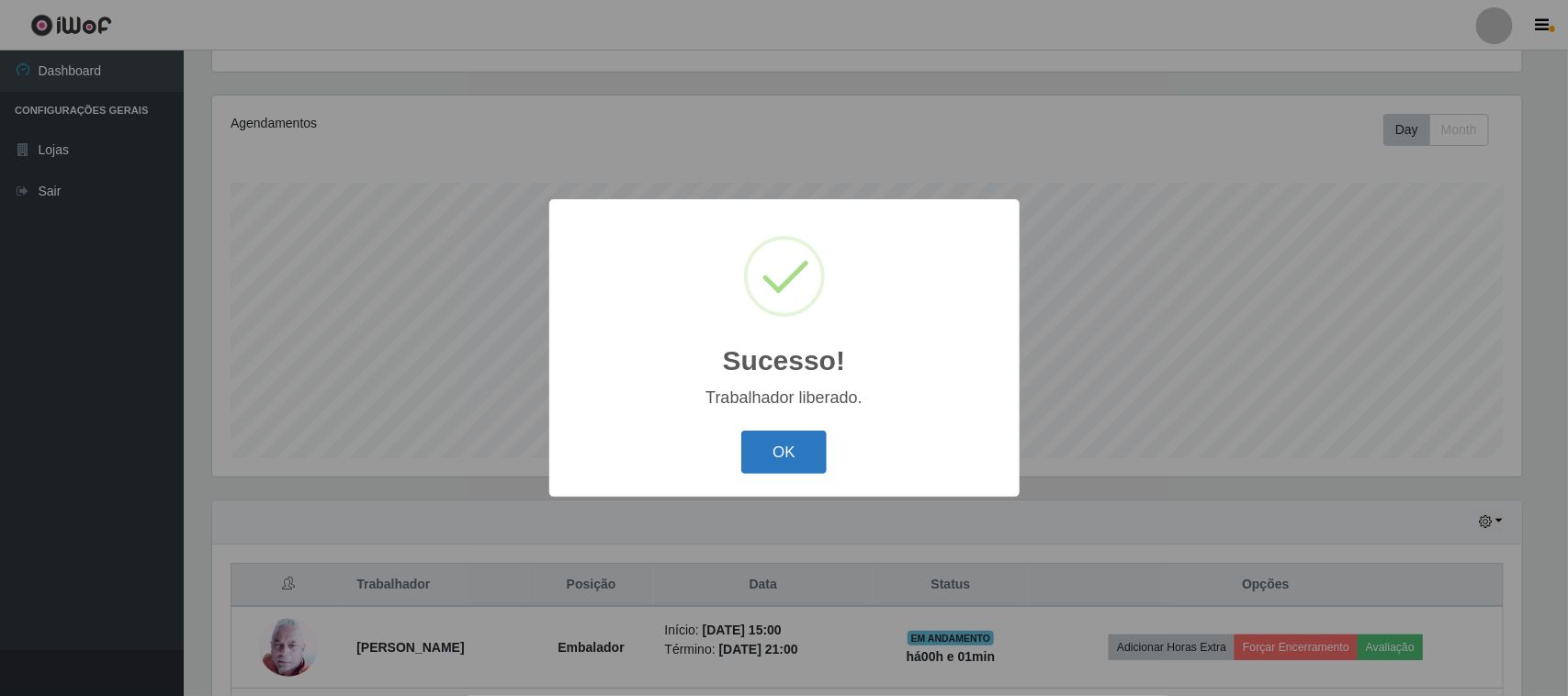
click at [792, 459] on button "OK" at bounding box center [784, 452] width 85 height 43
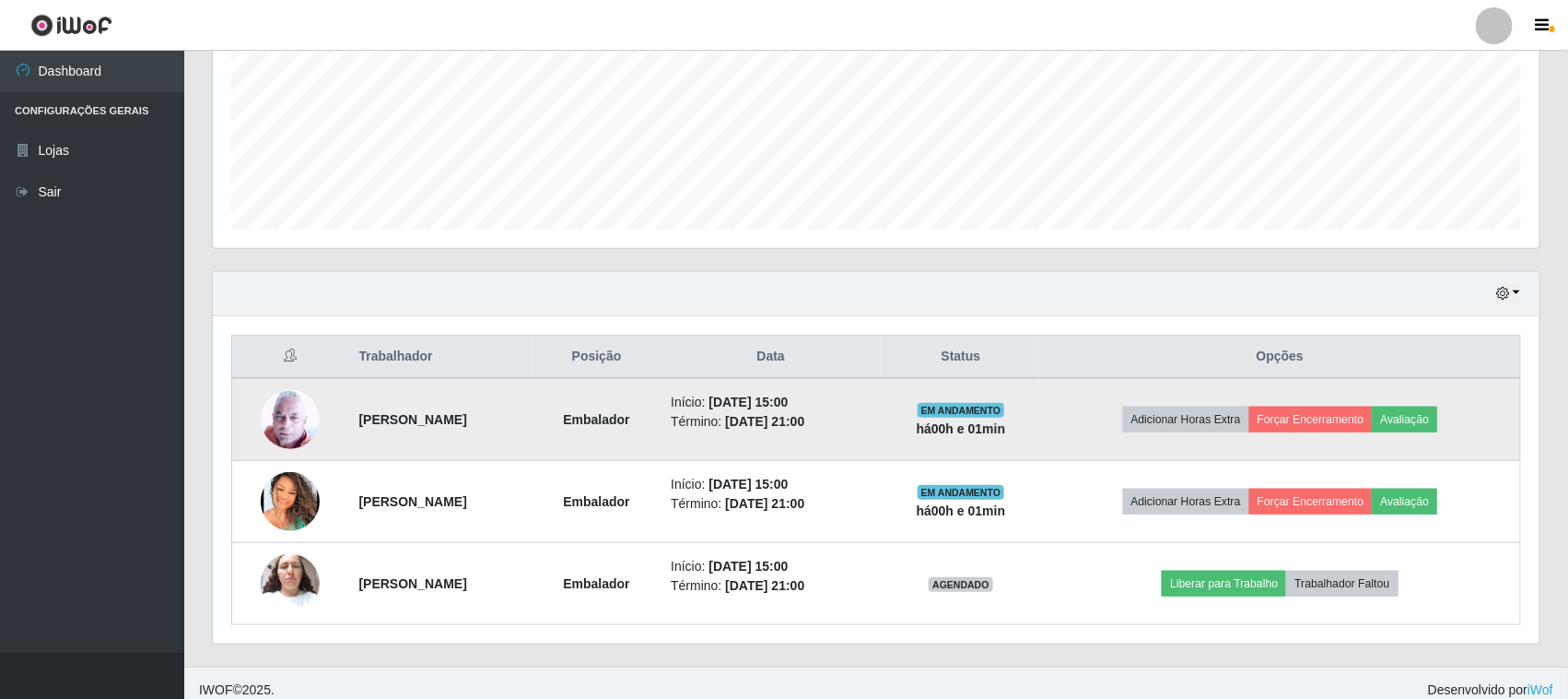
scroll to position [445, 0]
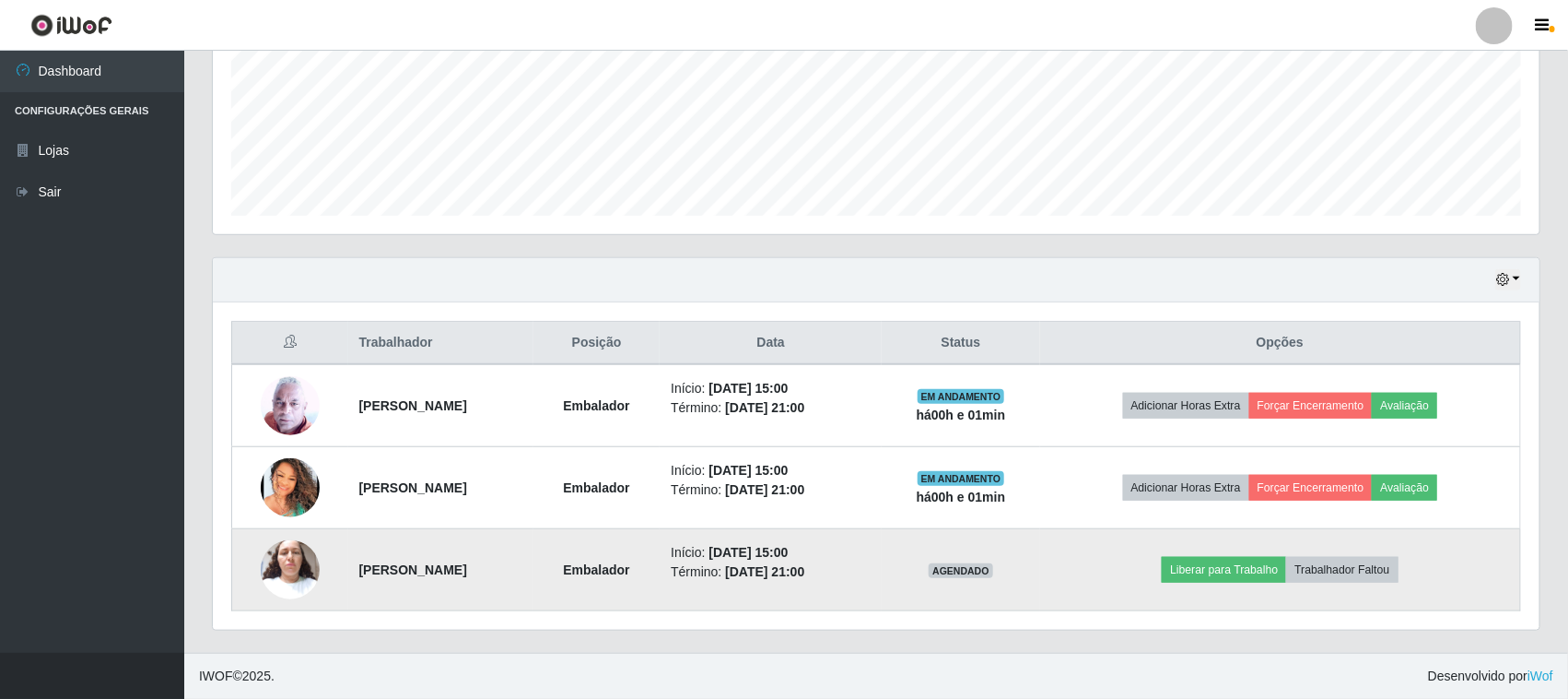
click at [325, 567] on td at bounding box center [290, 569] width 116 height 82
click at [274, 573] on img at bounding box center [290, 568] width 59 height 78
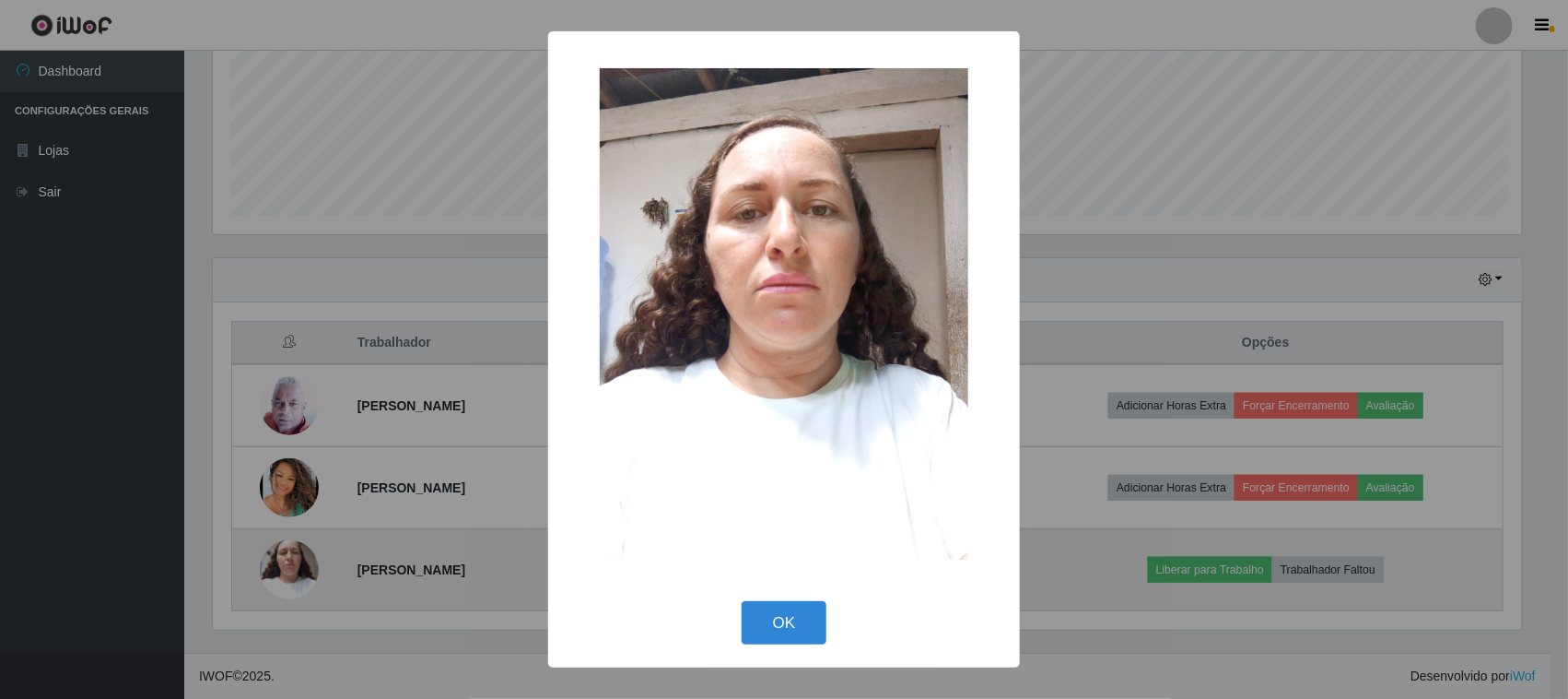
scroll to position [383, 1314]
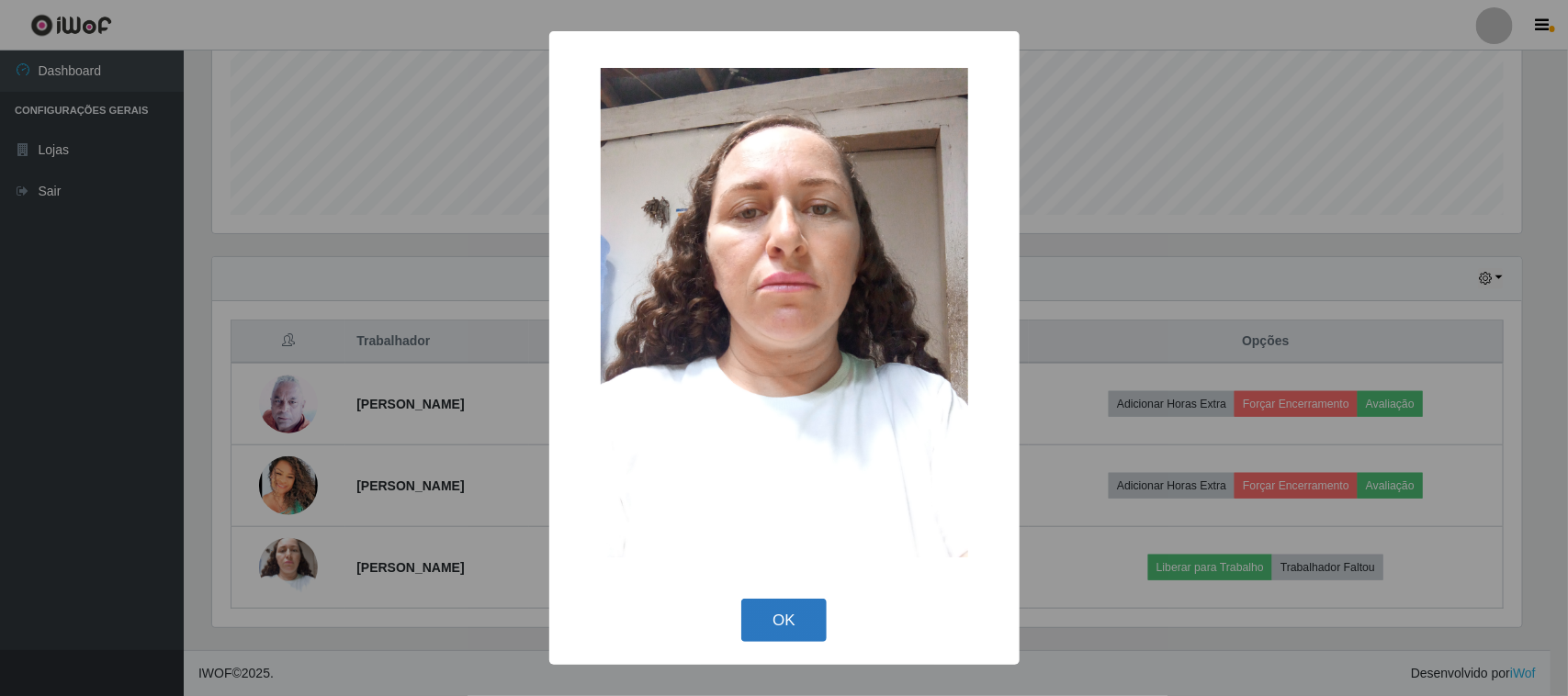
click at [809, 615] on button "OK" at bounding box center [784, 620] width 85 height 43
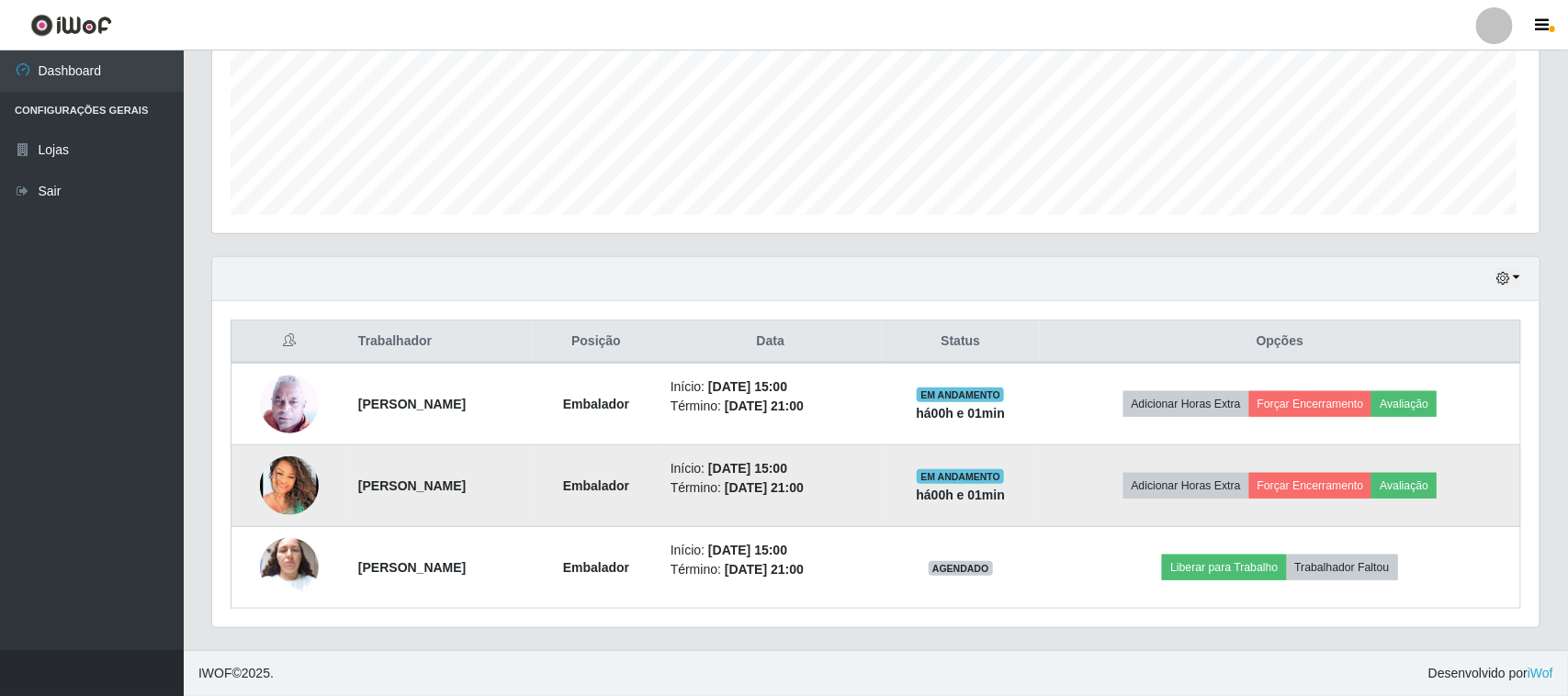
scroll to position [382, 1323]
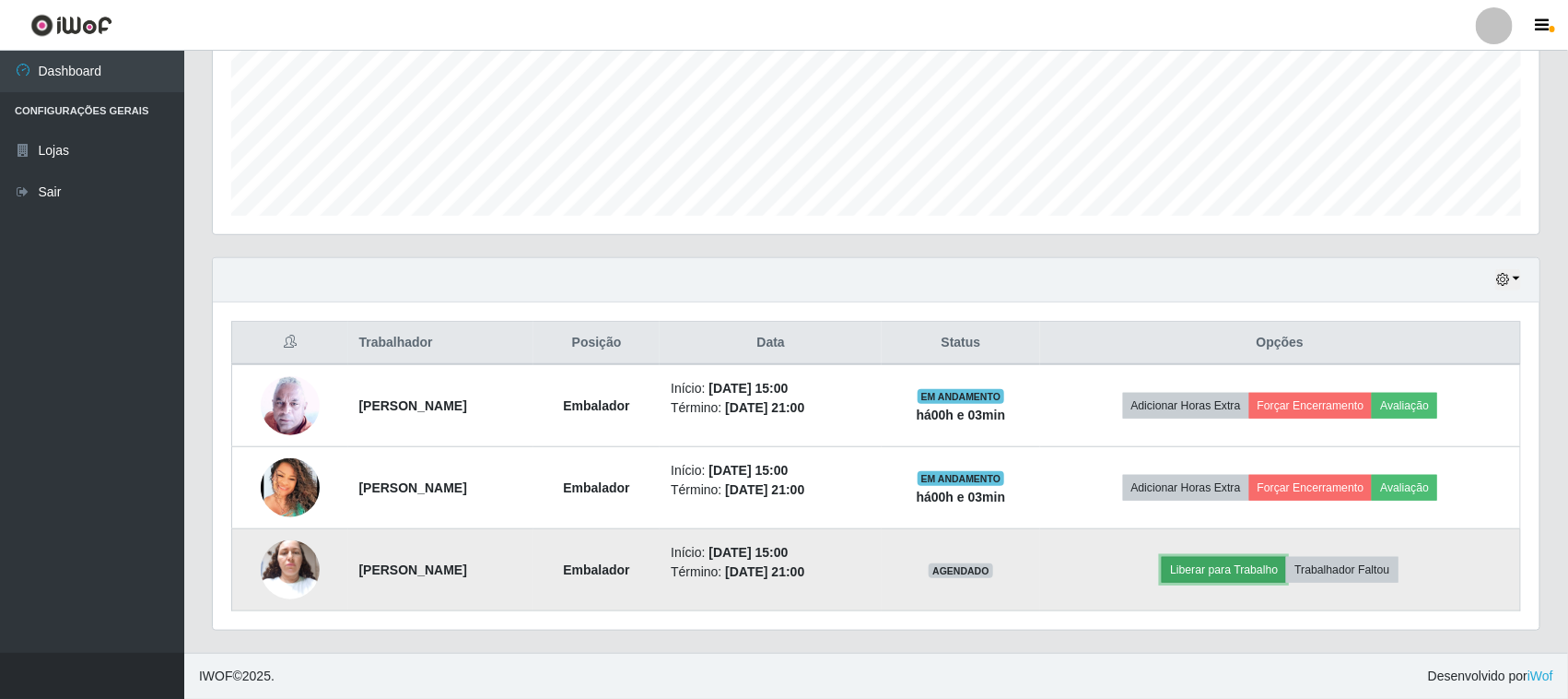
click at [1276, 567] on button "Liberar para Trabalho" at bounding box center [1223, 569] width 124 height 25
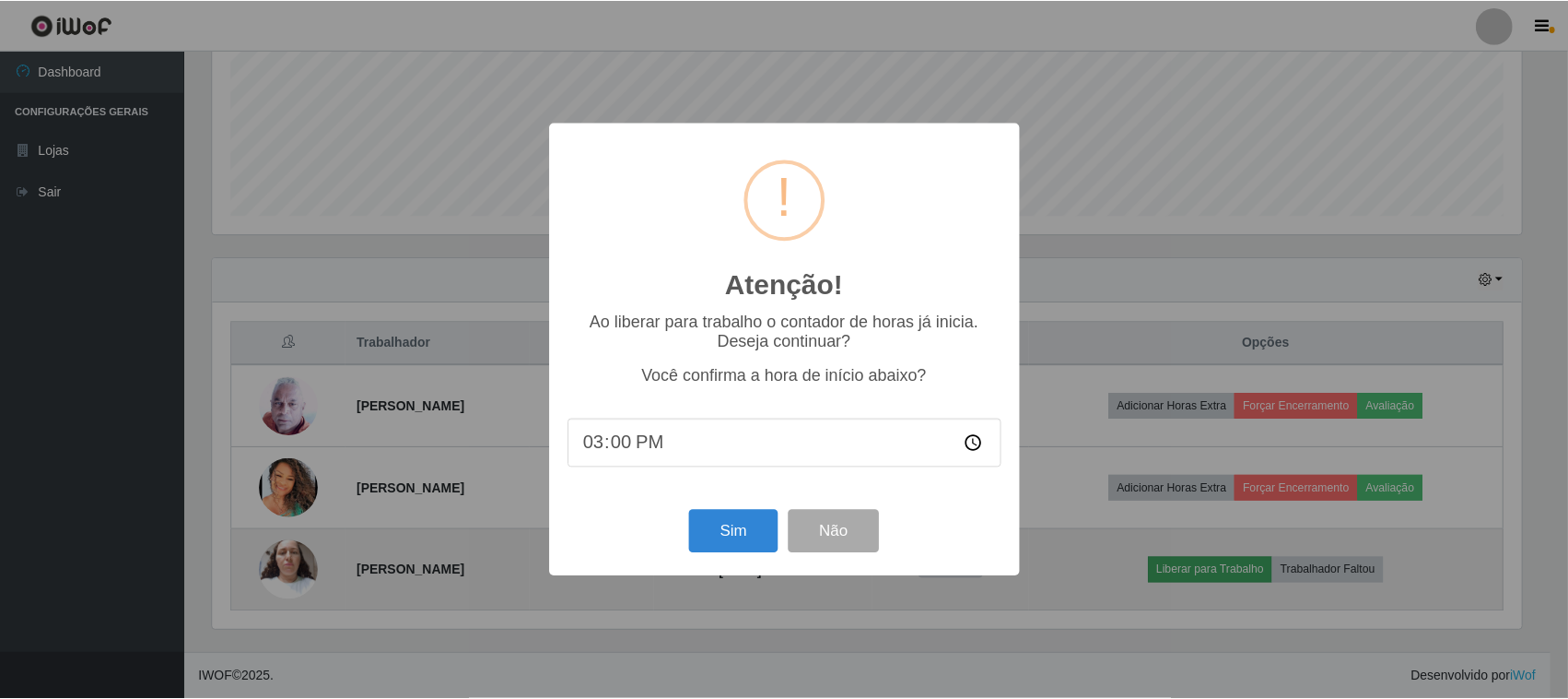
scroll to position [383, 1314]
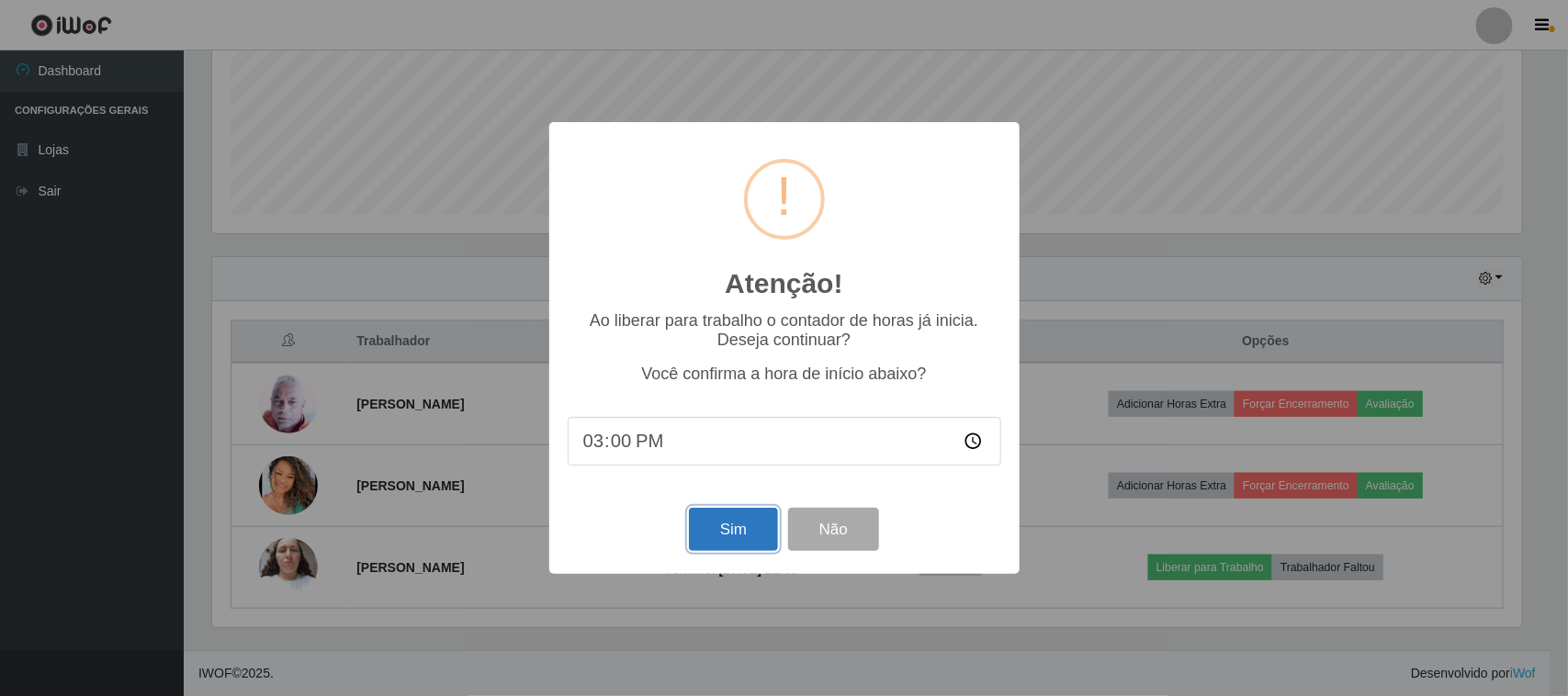
click at [750, 529] on button "Sim" at bounding box center [733, 529] width 89 height 43
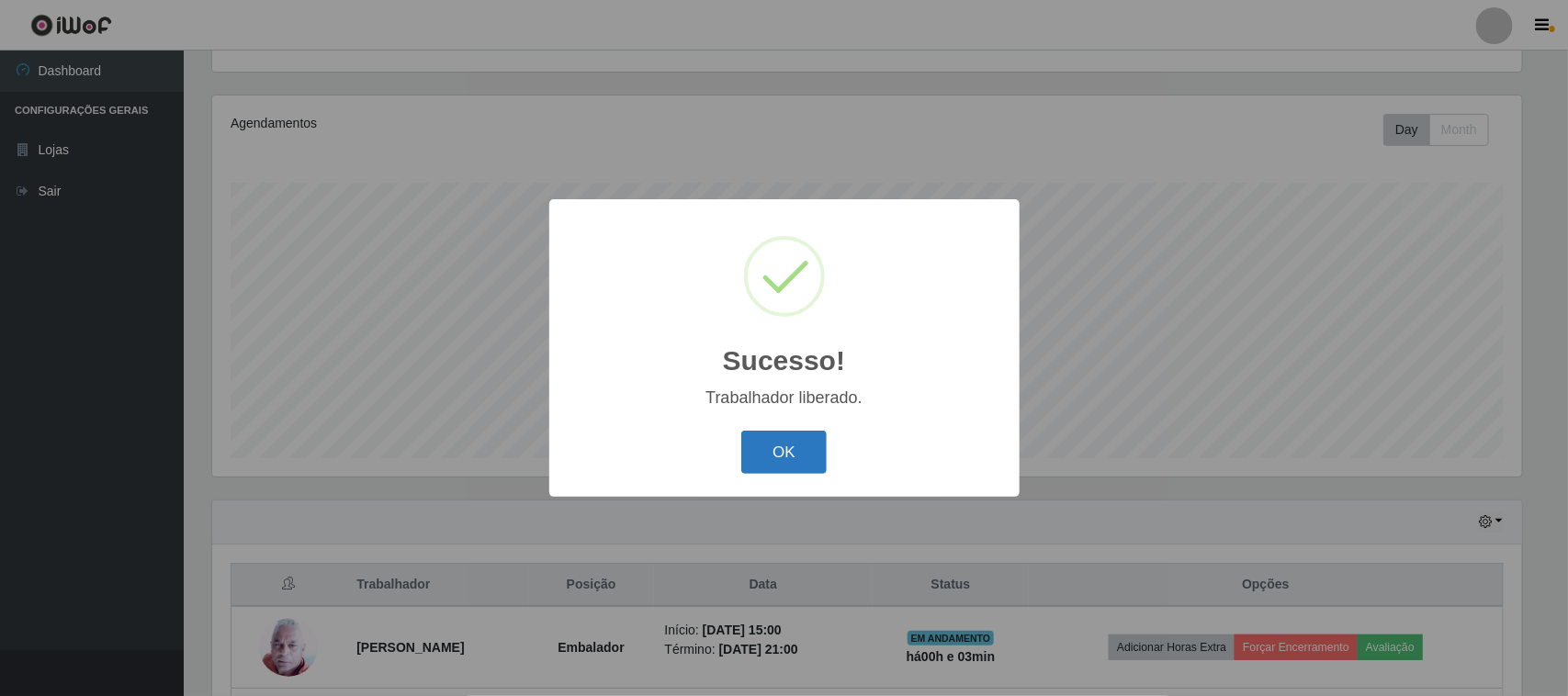
click at [774, 437] on button "OK" at bounding box center [784, 452] width 85 height 43
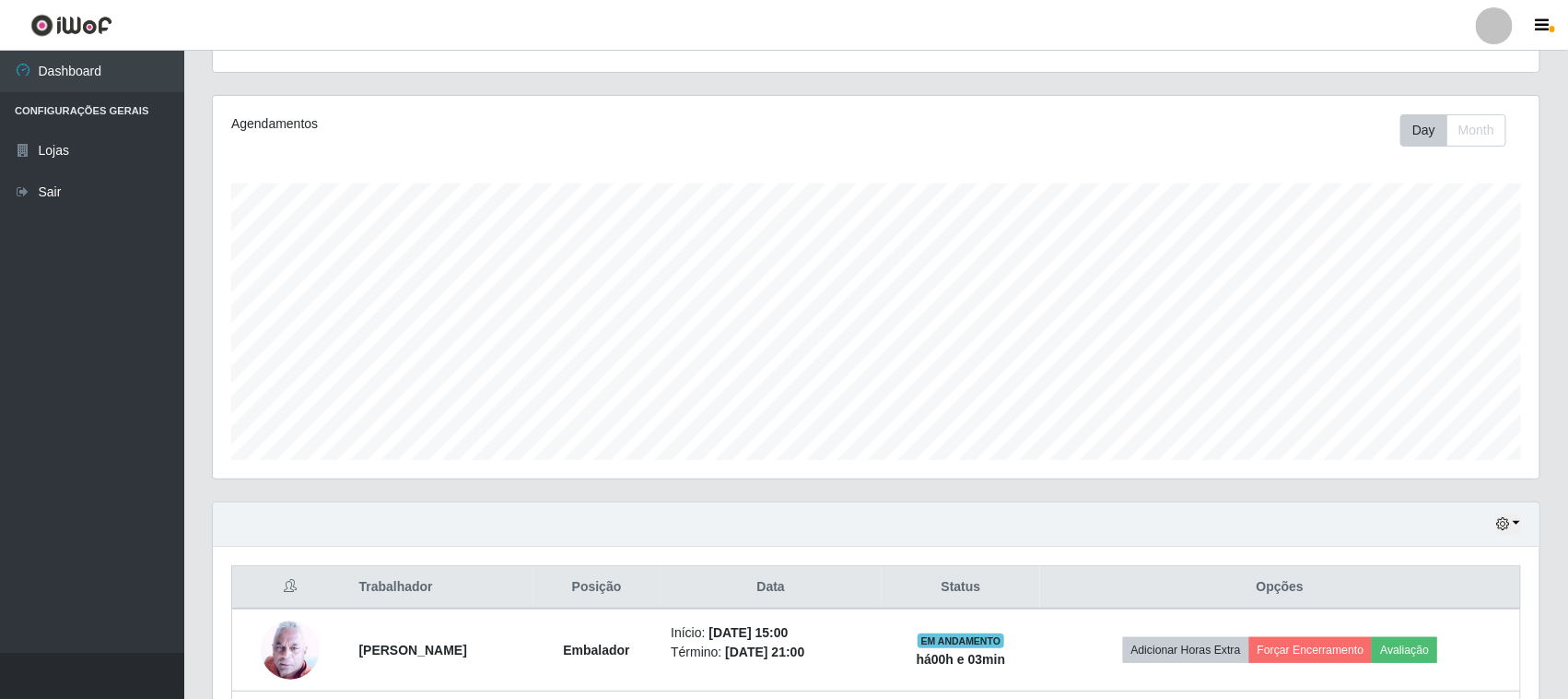
scroll to position [383, 1327]
